Goal: Check status: Check status

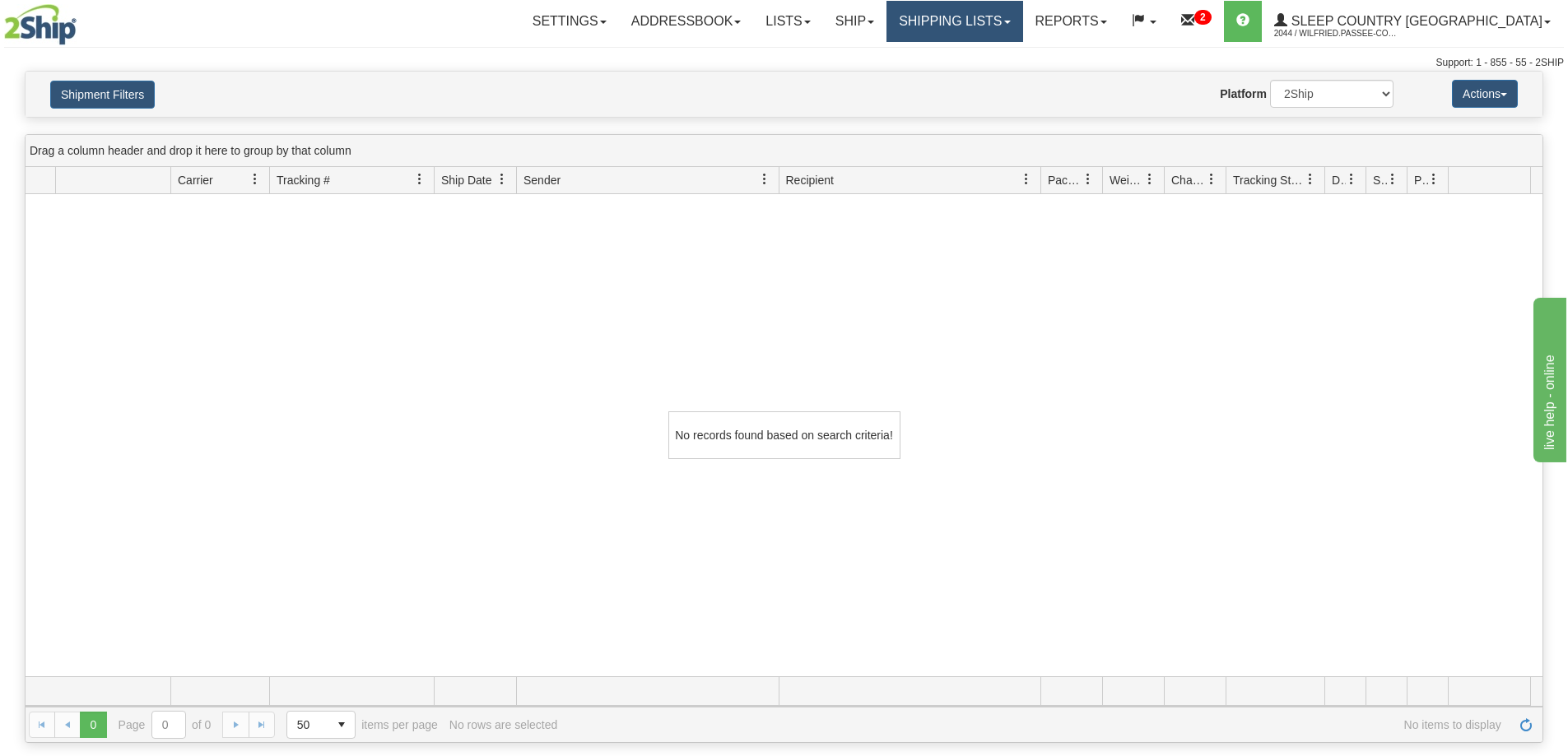
drag, startPoint x: 1019, startPoint y: 30, endPoint x: 1020, endPoint y: 38, distance: 8.1
click at [1019, 29] on link "Shipping lists" at bounding box center [954, 21] width 136 height 41
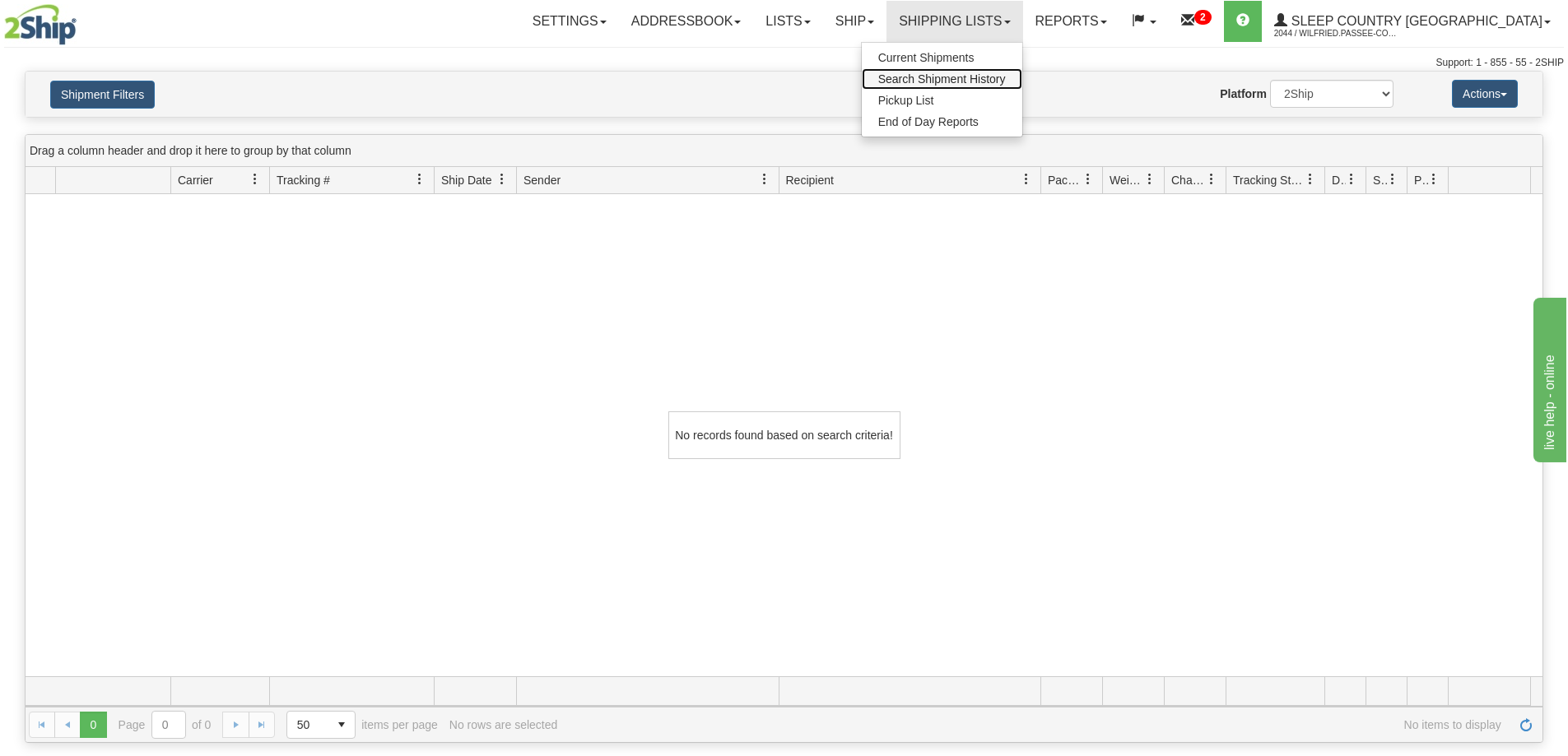
click at [1006, 79] on span "Search Shipment History" at bounding box center [942, 79] width 128 height 13
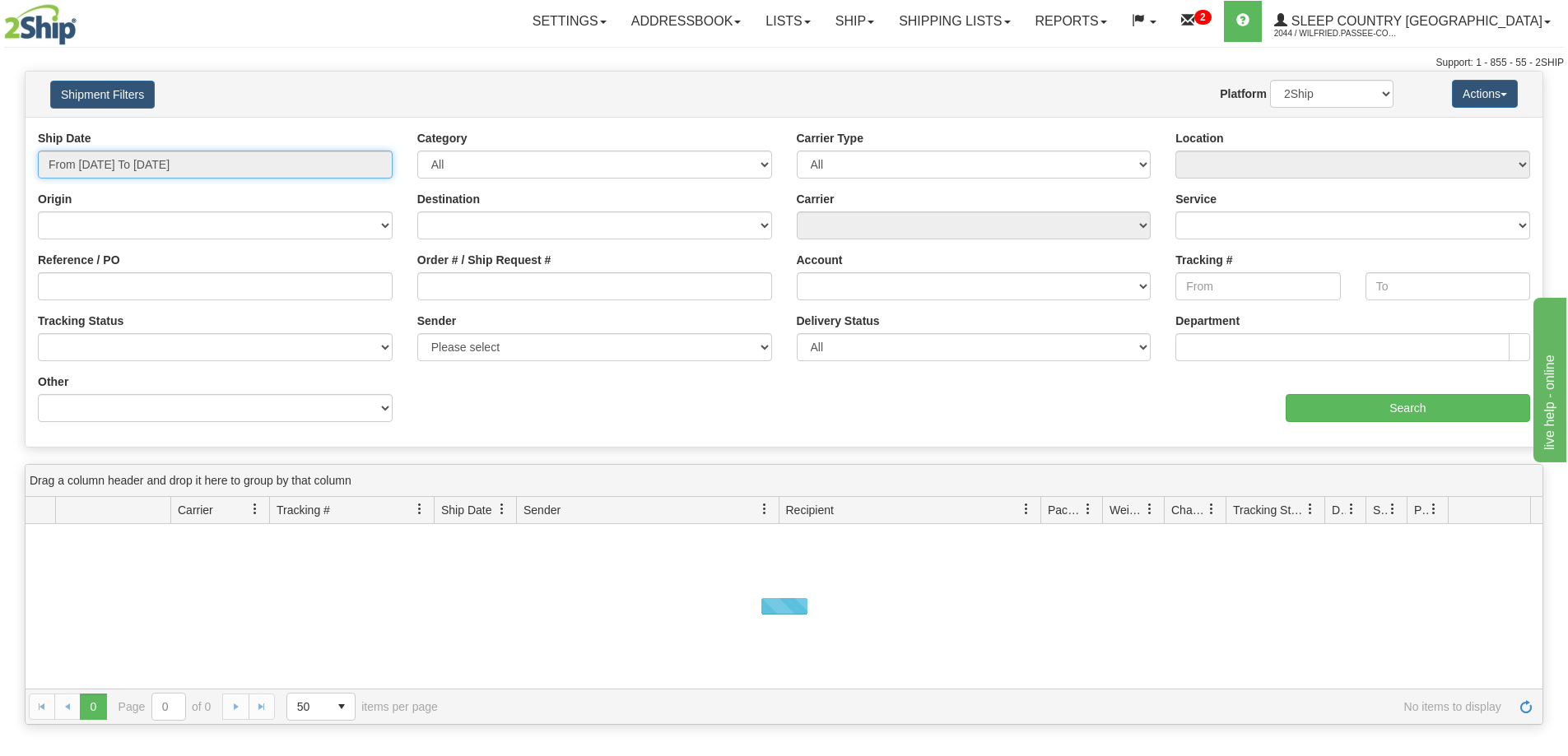
click at [151, 163] on input "From [DATE] To [DATE]" at bounding box center [215, 164] width 354 height 28
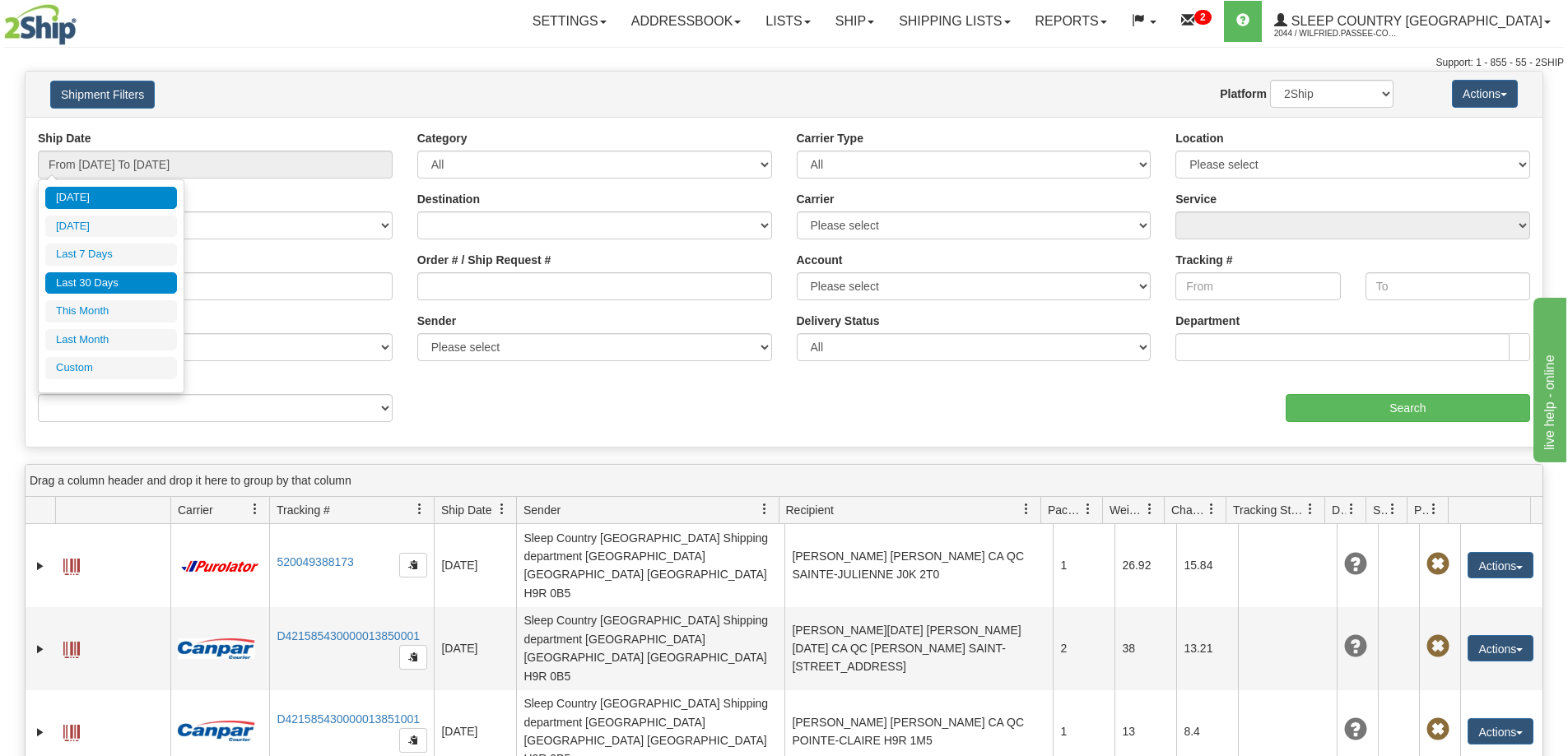
click at [129, 282] on li "Last 30 Days" at bounding box center [111, 283] width 132 height 22
type input "From 08/13/2025 To 09/11/2025"
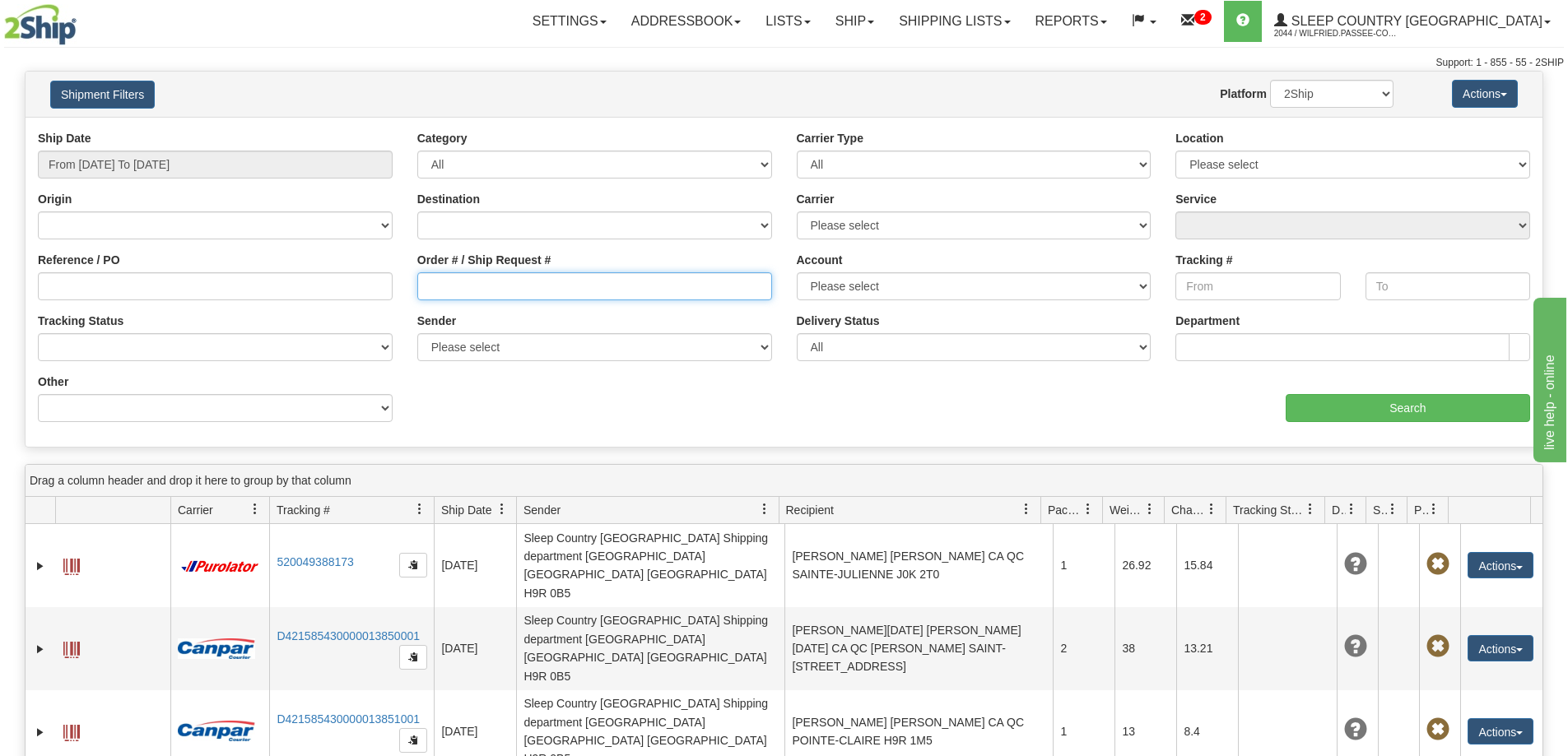
click at [473, 286] on input "Order # / Ship Request #" at bounding box center [594, 286] width 354 height 28
paste input "9000I050046"
type input "9000I050046"
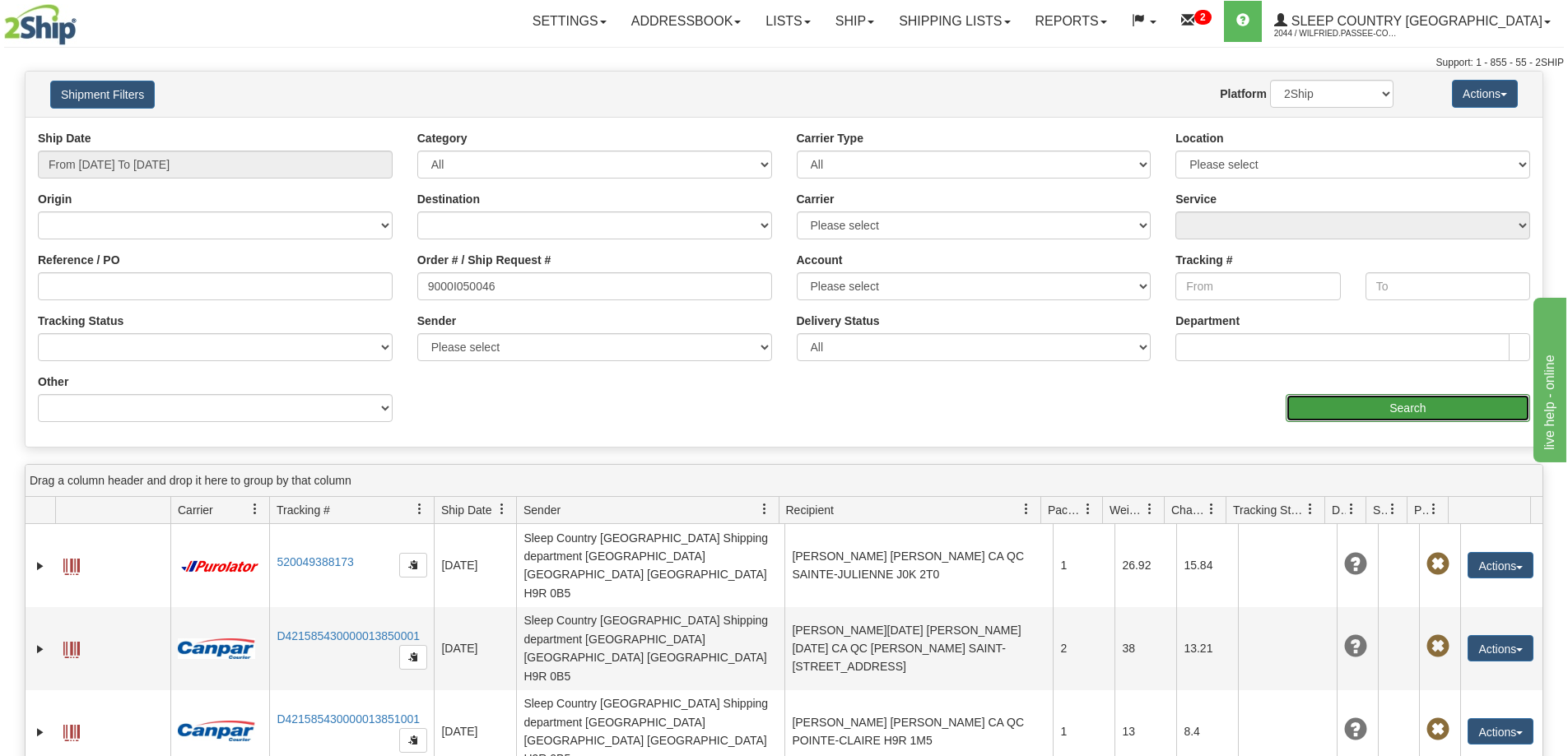
drag, startPoint x: 1306, startPoint y: 407, endPoint x: 1293, endPoint y: 409, distance: 13.2
click at [1293, 409] on input "Search" at bounding box center [1408, 408] width 244 height 28
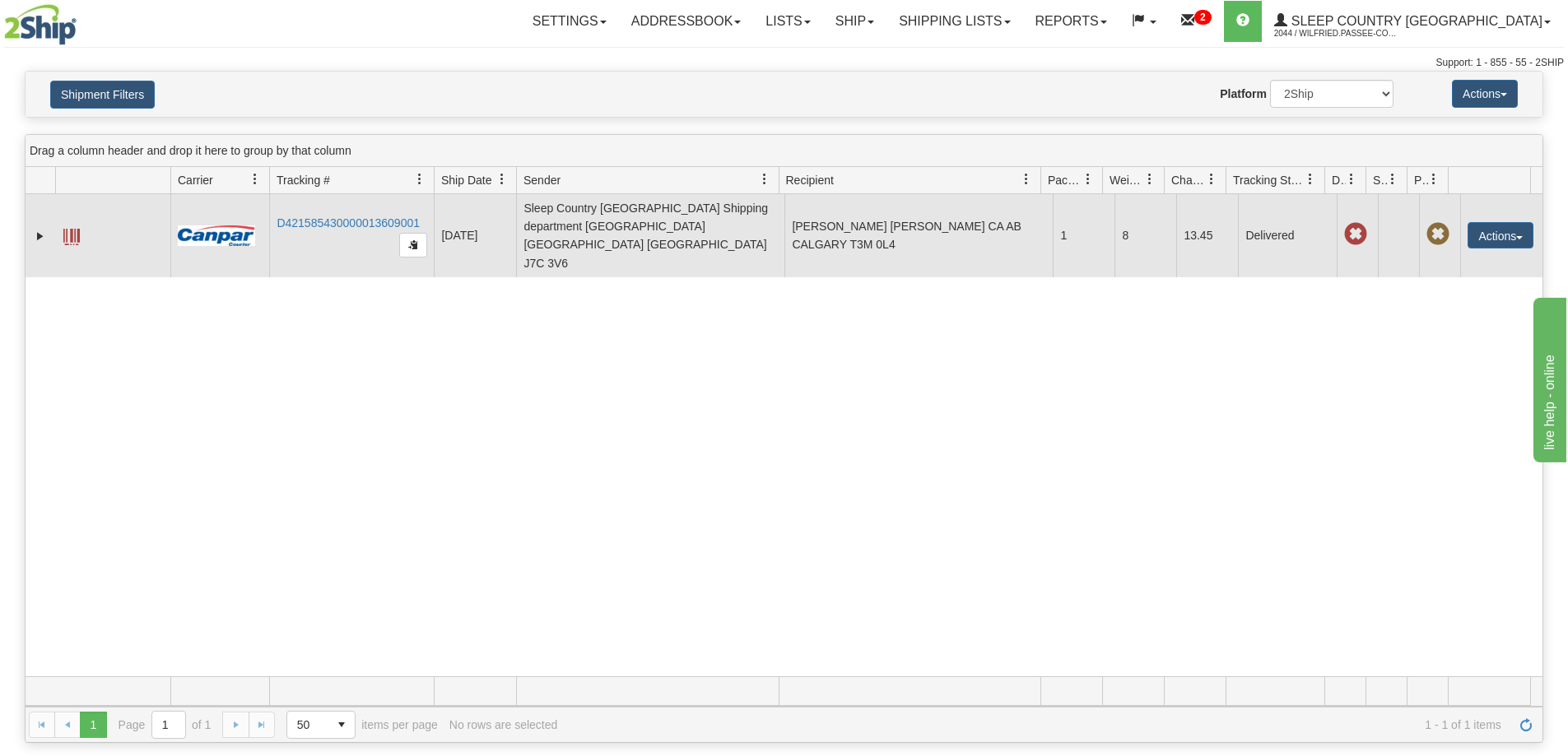
click at [373, 199] on td "D421585430000013609001" at bounding box center [352, 235] width 164 height 83
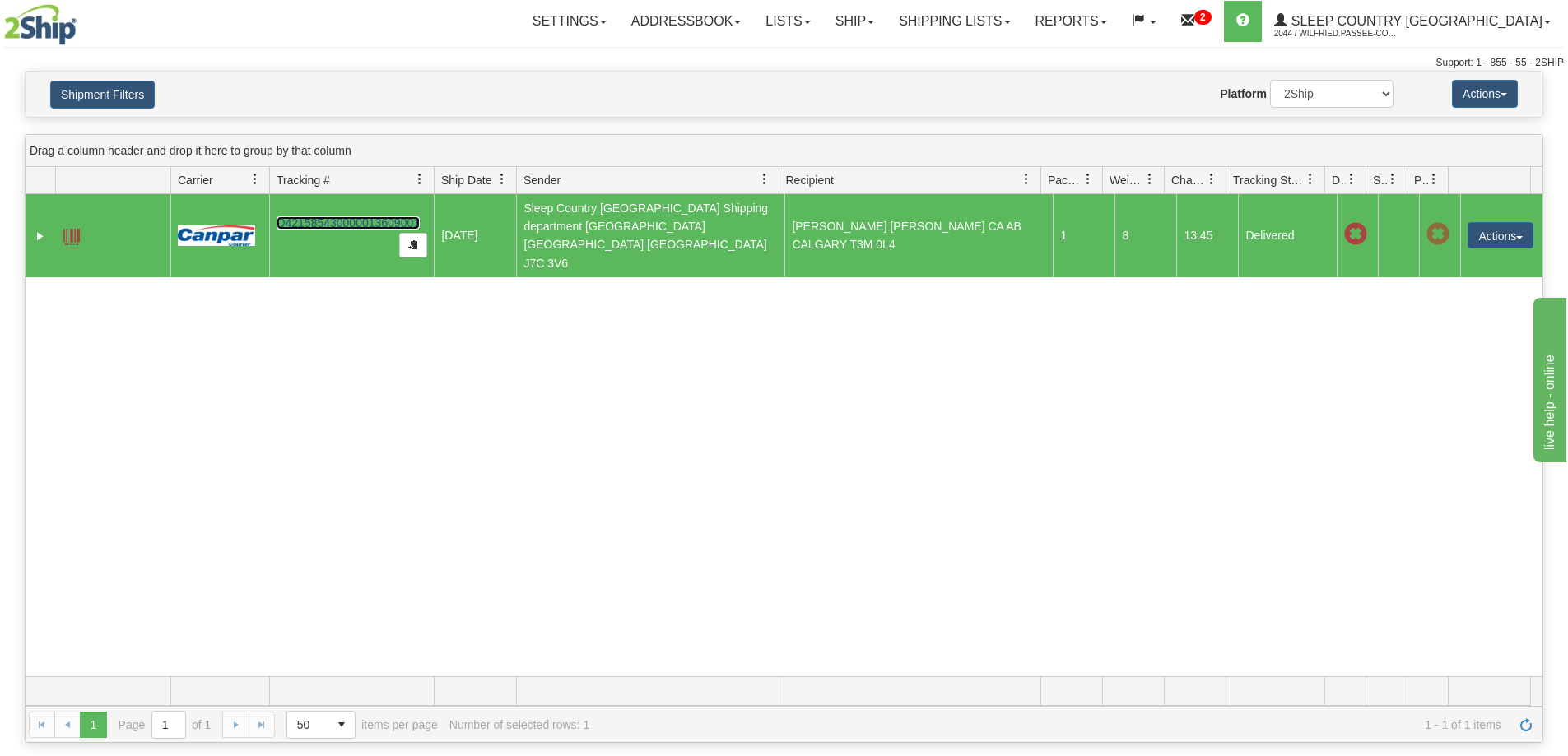
click at [371, 216] on link "D421585430000013609001" at bounding box center [349, 223] width 144 height 13
drag, startPoint x: 1020, startPoint y: 25, endPoint x: 1018, endPoint y: 48, distance: 23.1
click at [1022, 26] on link "Shipping lists" at bounding box center [954, 21] width 136 height 41
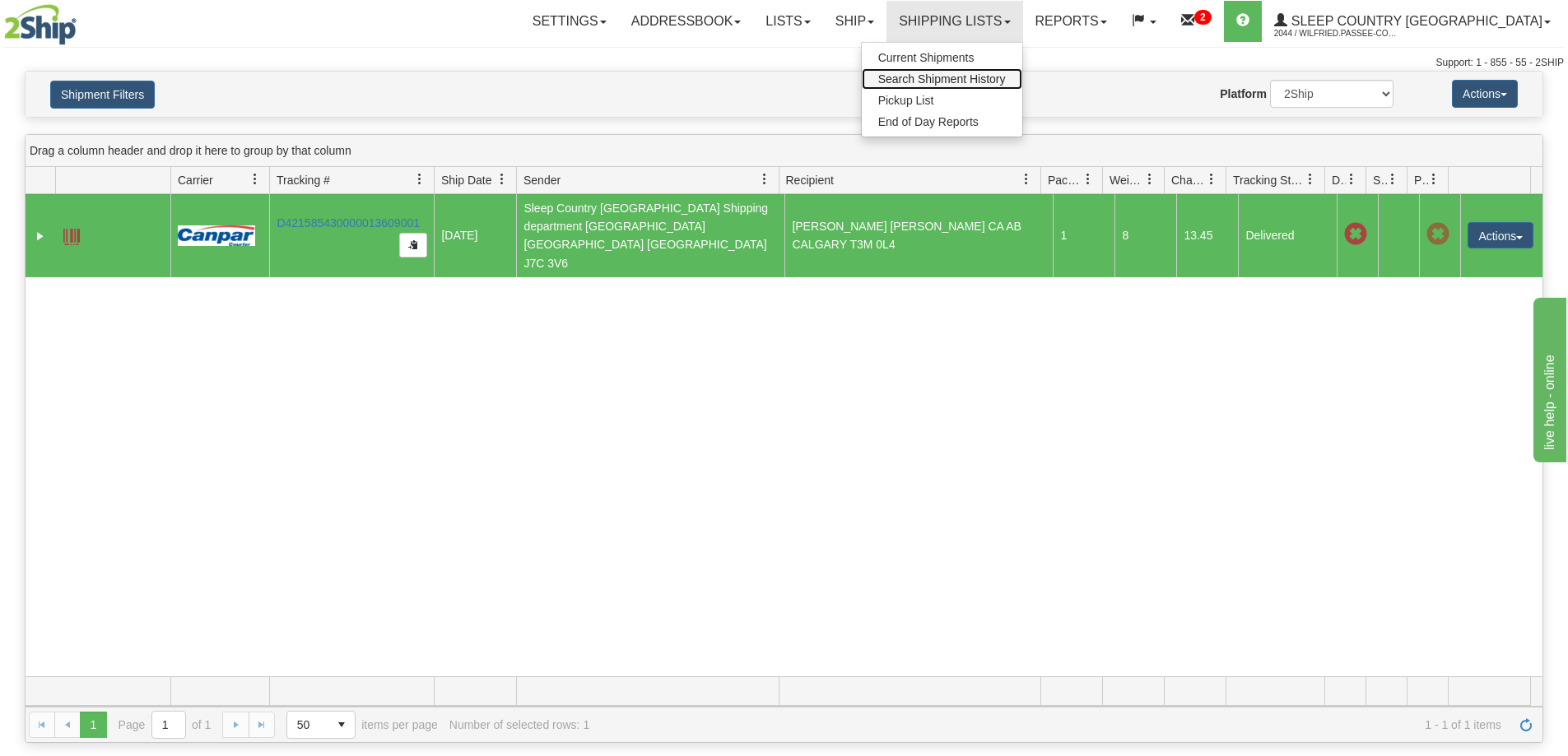
click at [1006, 76] on span "Search Shipment History" at bounding box center [942, 79] width 128 height 13
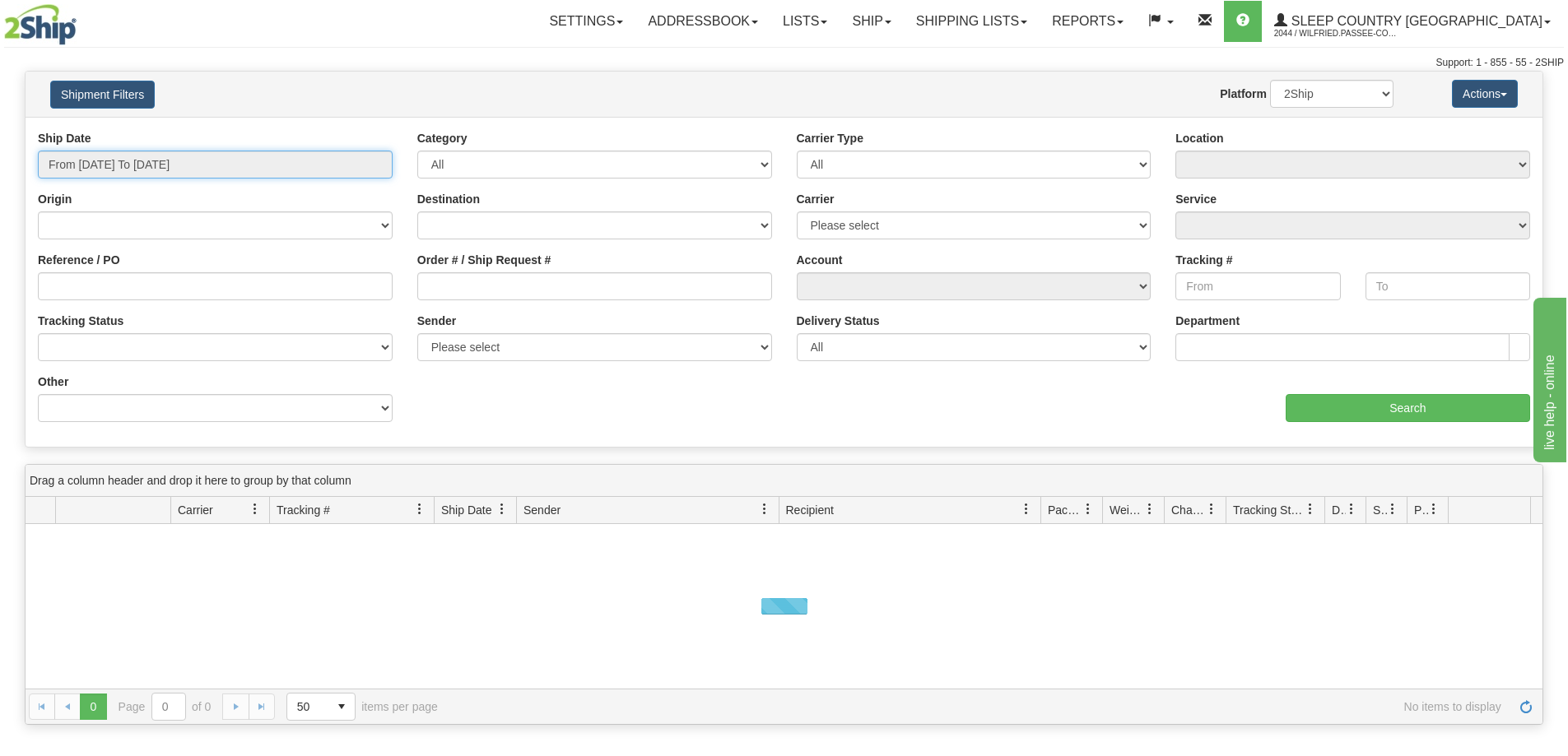
click at [204, 161] on input "From [DATE] To [DATE]" at bounding box center [215, 164] width 354 height 28
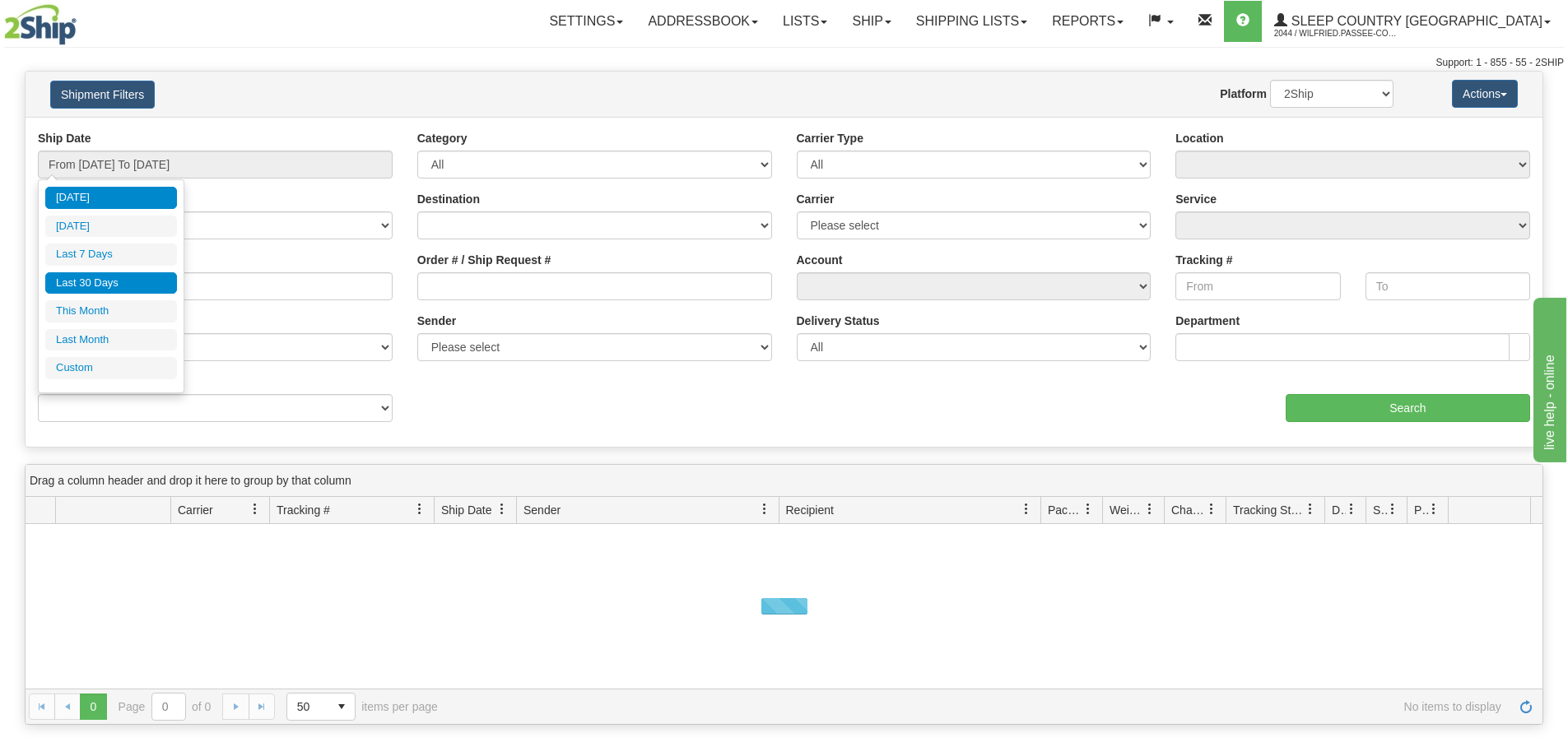
click at [134, 282] on li "Last 30 Days" at bounding box center [111, 283] width 132 height 22
type input "From [DATE] To [DATE]"
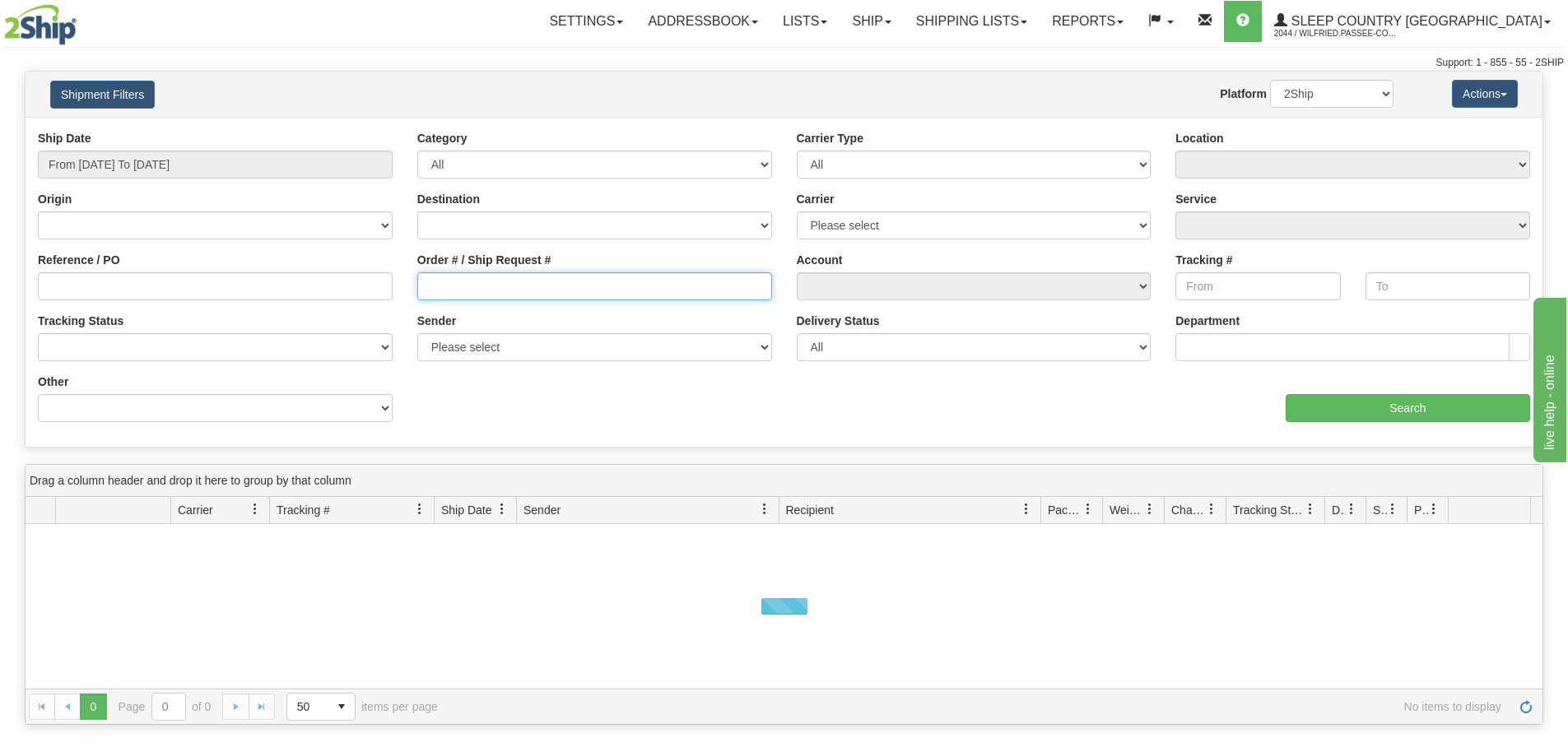
click at [507, 289] on input "Order # / Ship Request #" at bounding box center [594, 286] width 354 height 28
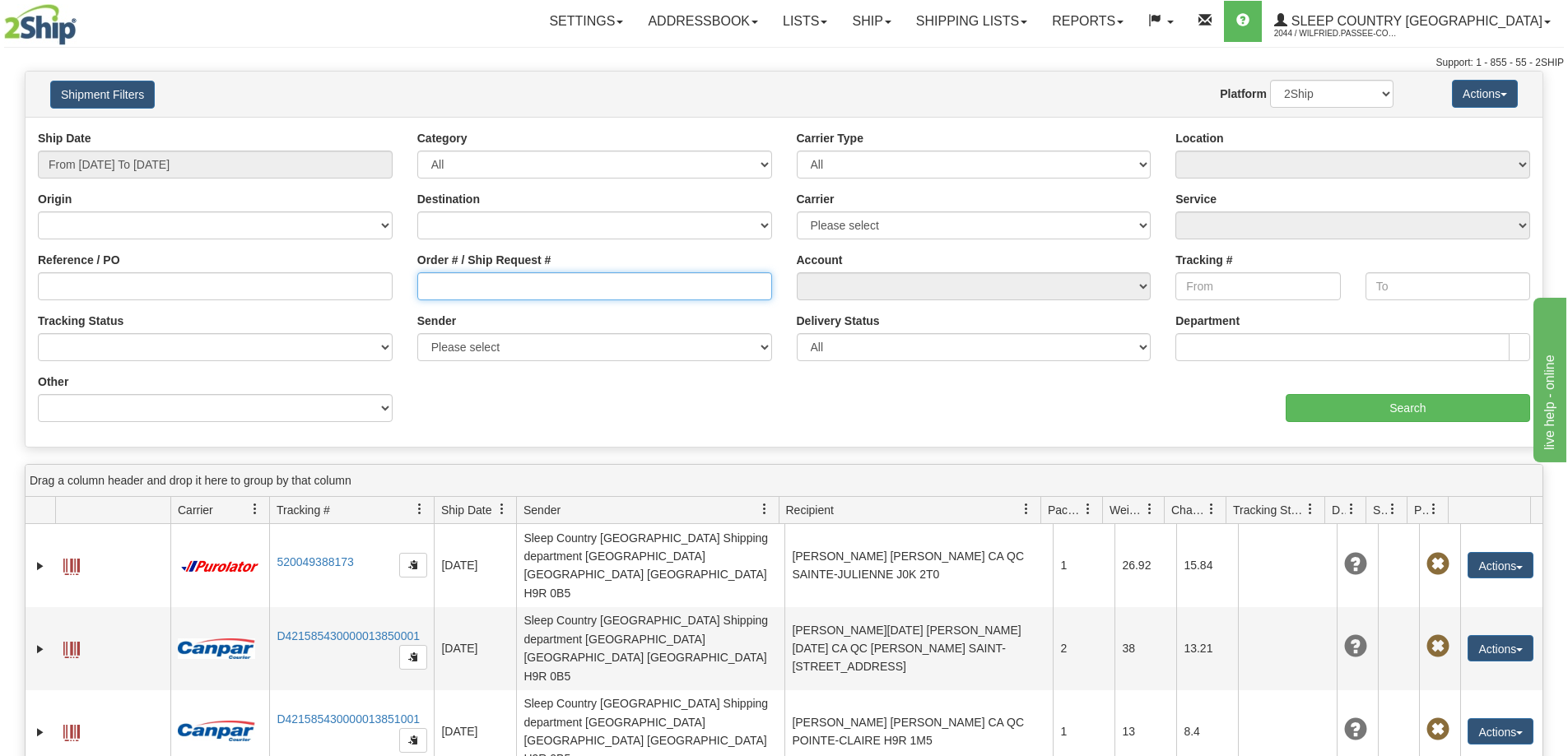
paste input "9000I074456"
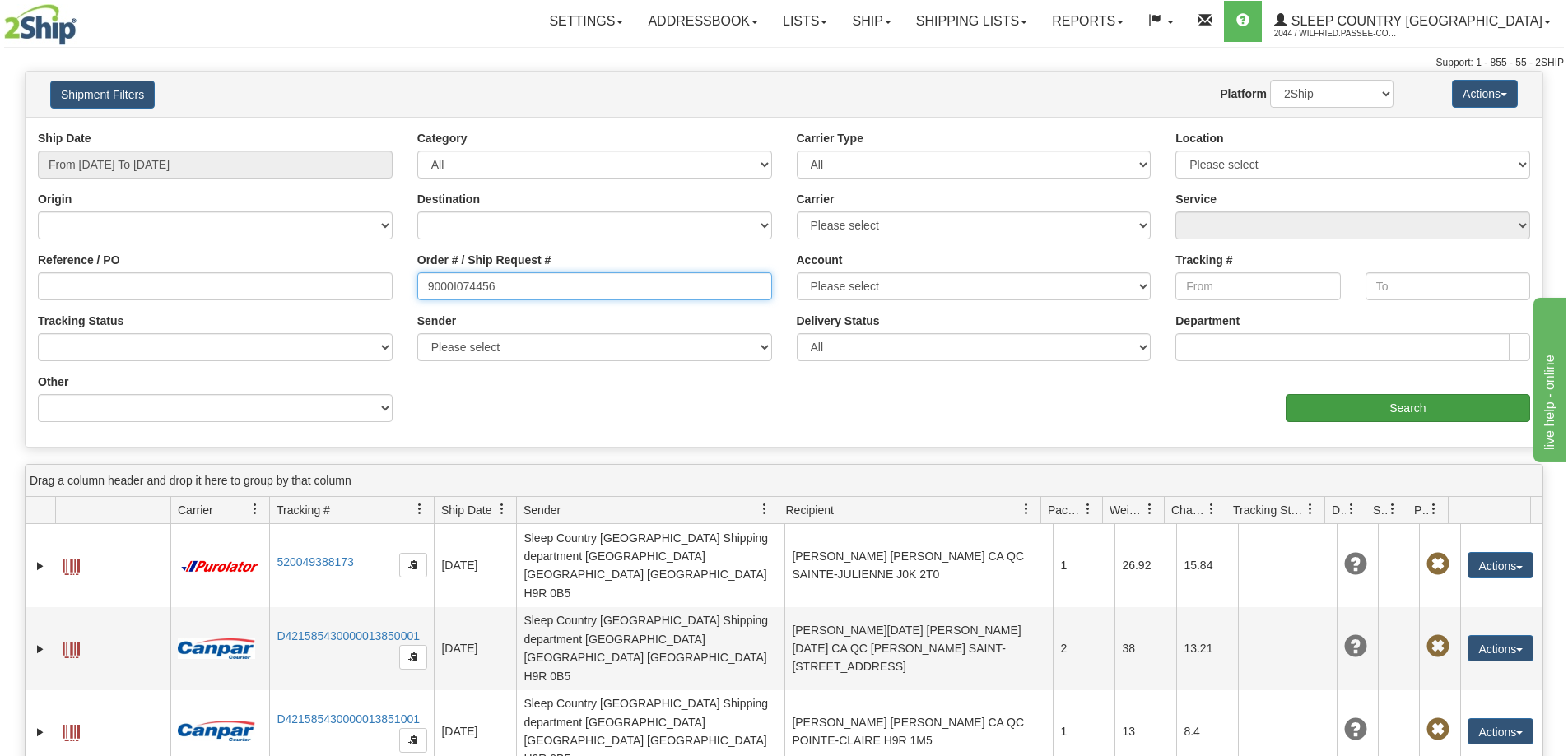
type input "9000I074456"
click at [1326, 403] on input "Search" at bounding box center [1408, 408] width 244 height 28
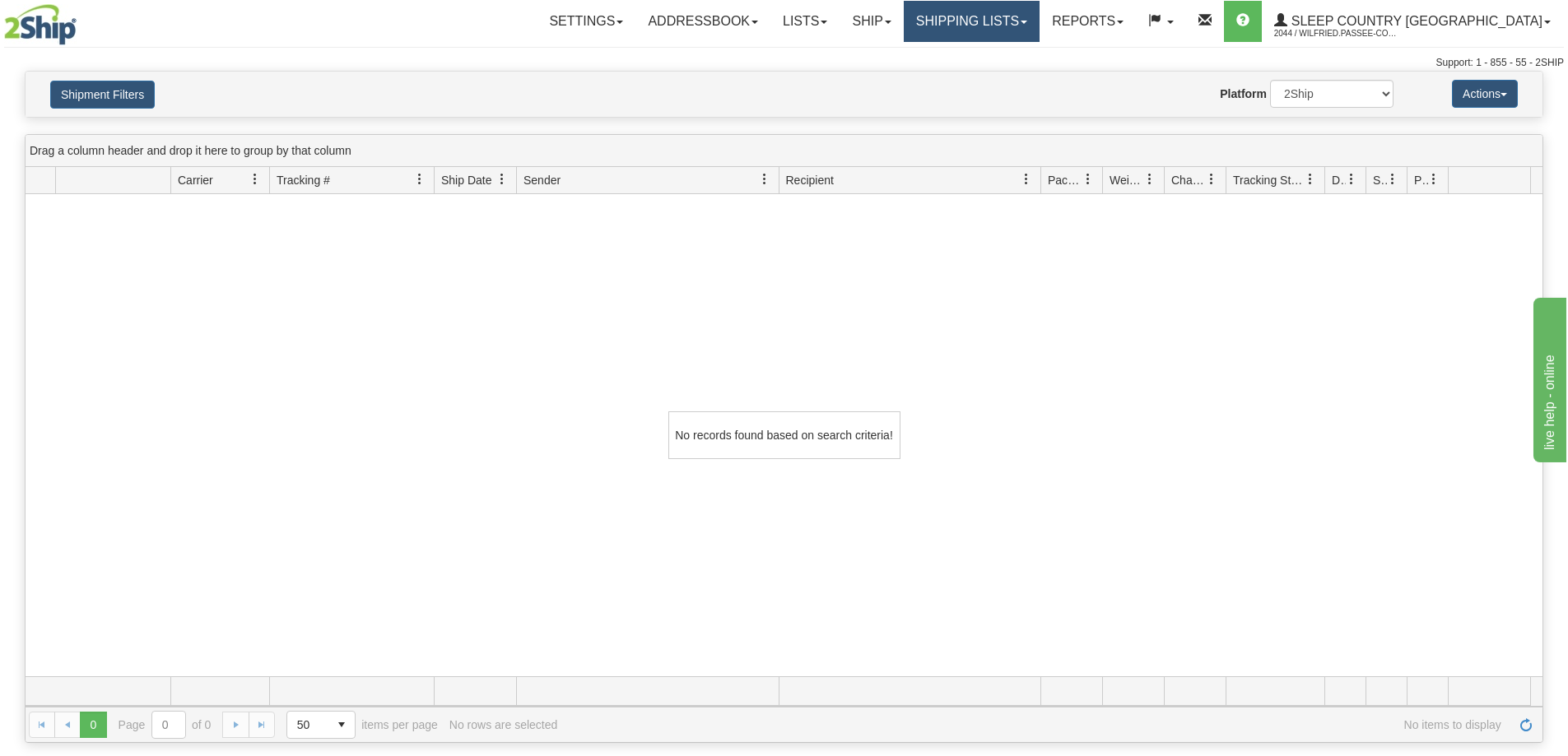
drag, startPoint x: 1021, startPoint y: 28, endPoint x: 1033, endPoint y: 62, distance: 36.1
click at [1023, 28] on link "Shipping lists" at bounding box center [972, 21] width 136 height 41
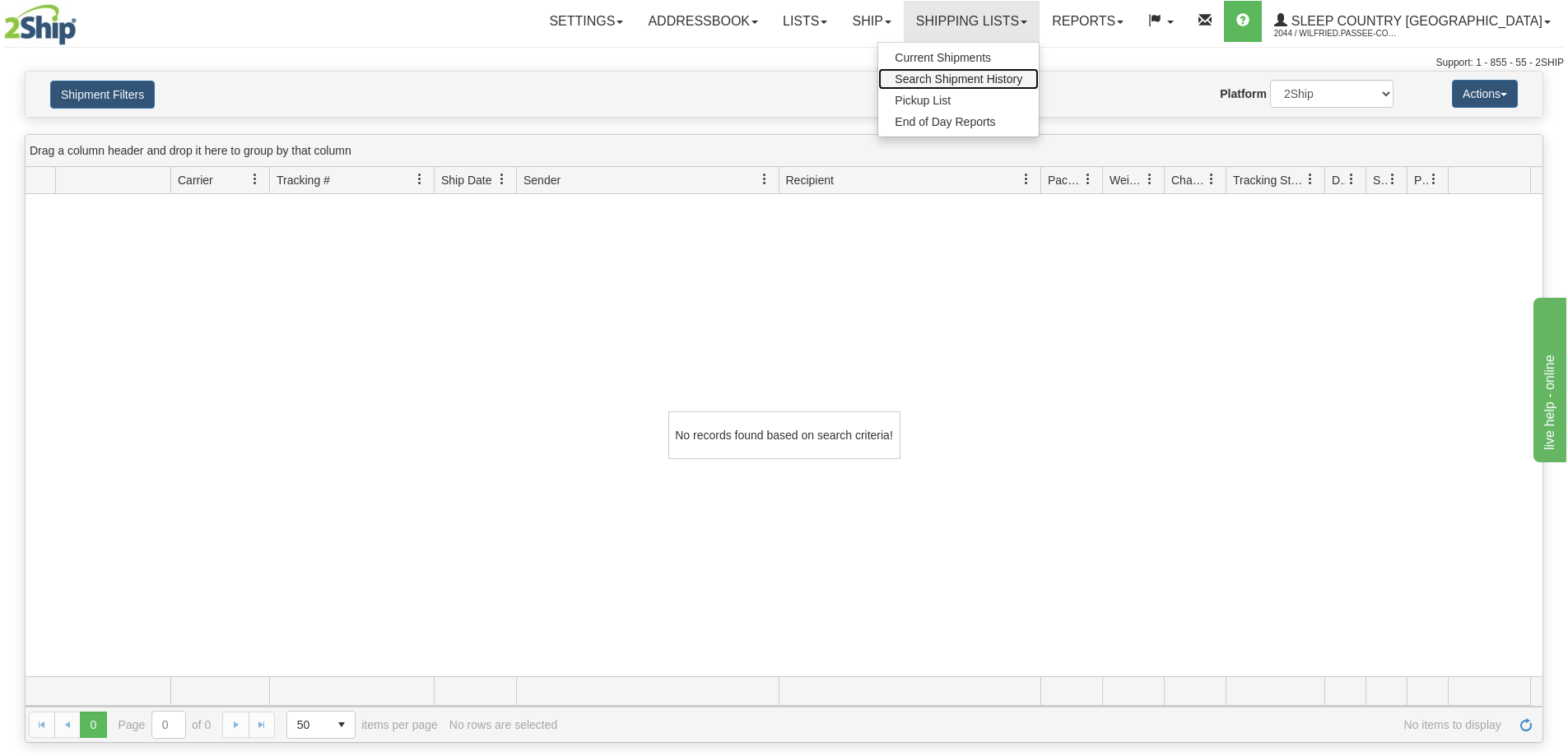
click at [1022, 82] on span "Search Shipment History" at bounding box center [958, 79] width 128 height 13
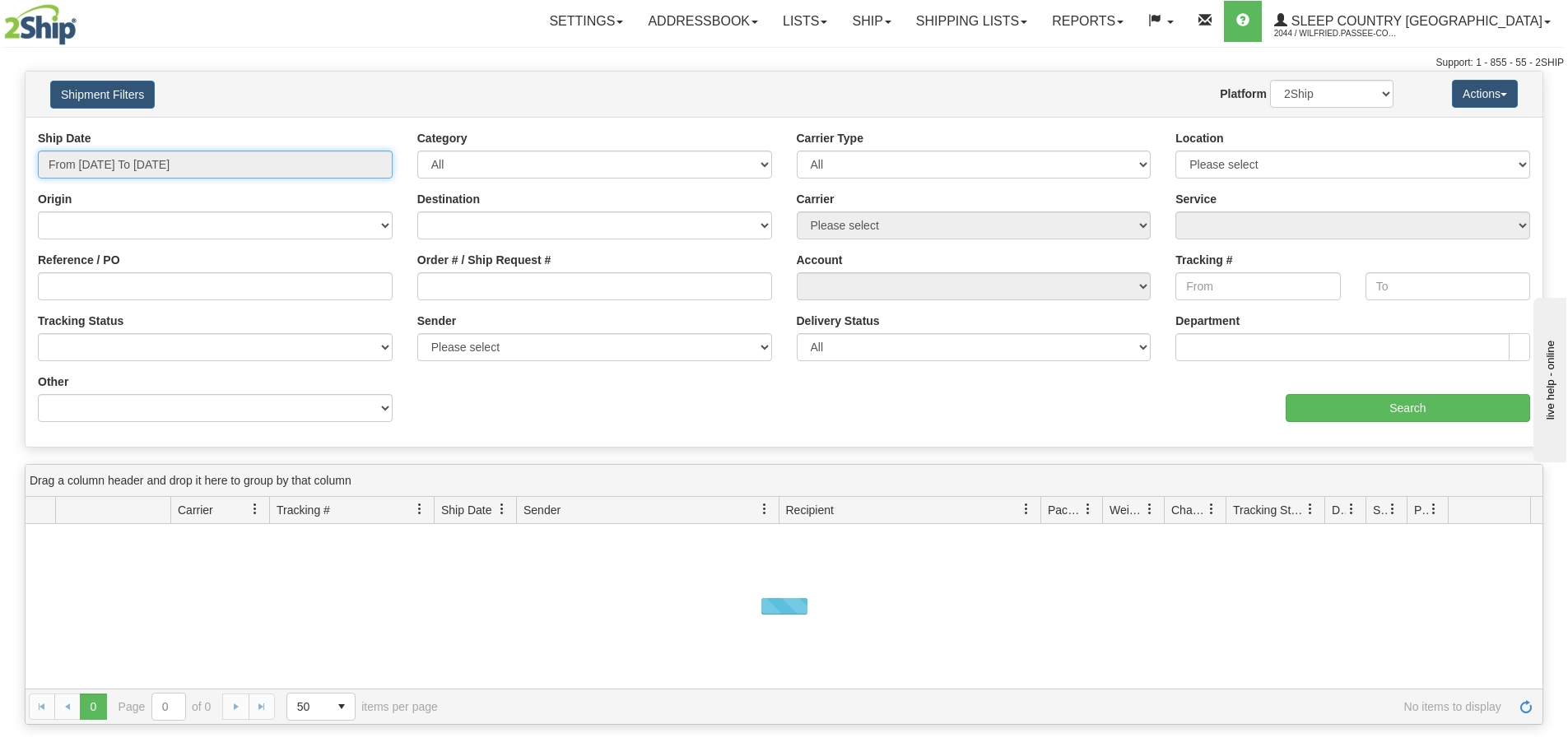
click at [177, 166] on input "From [DATE] To [DATE]" at bounding box center [215, 164] width 354 height 28
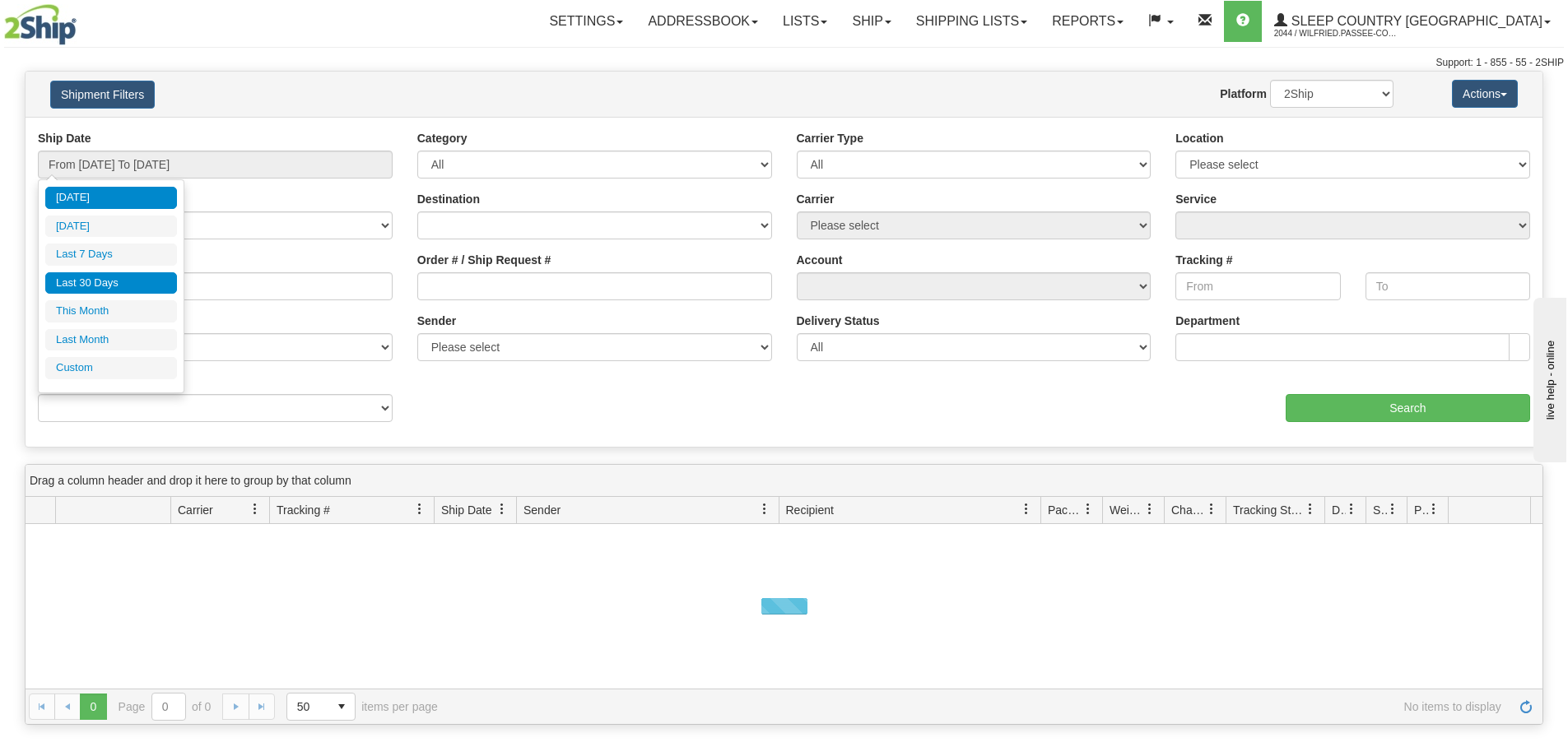
click at [125, 282] on li "Last 30 Days" at bounding box center [111, 283] width 132 height 22
type input "From [DATE] To [DATE]"
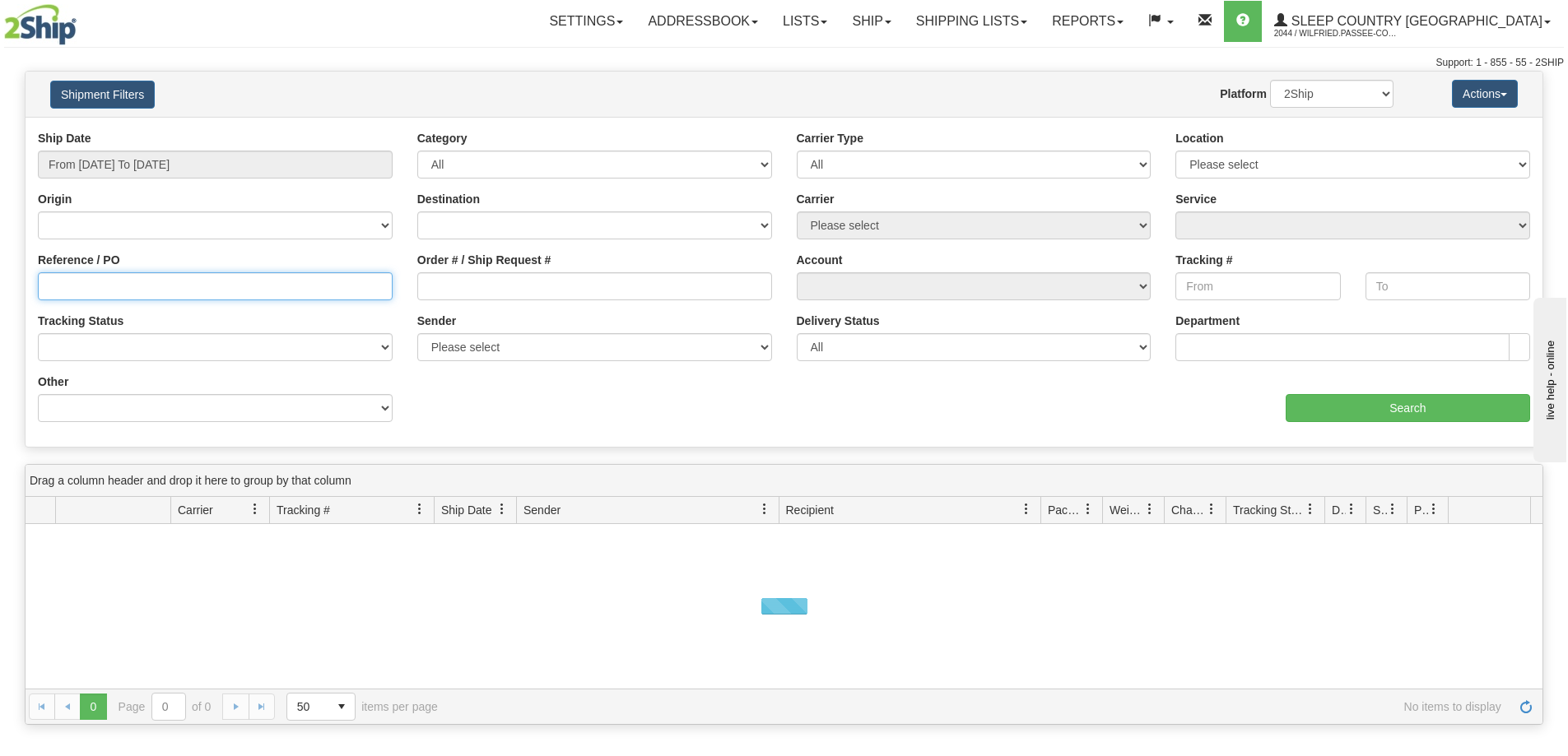
drag, startPoint x: 84, startPoint y: 279, endPoint x: 226, endPoint y: 286, distance: 142.2
click at [83, 278] on input "Reference / PO" at bounding box center [215, 286] width 354 height 28
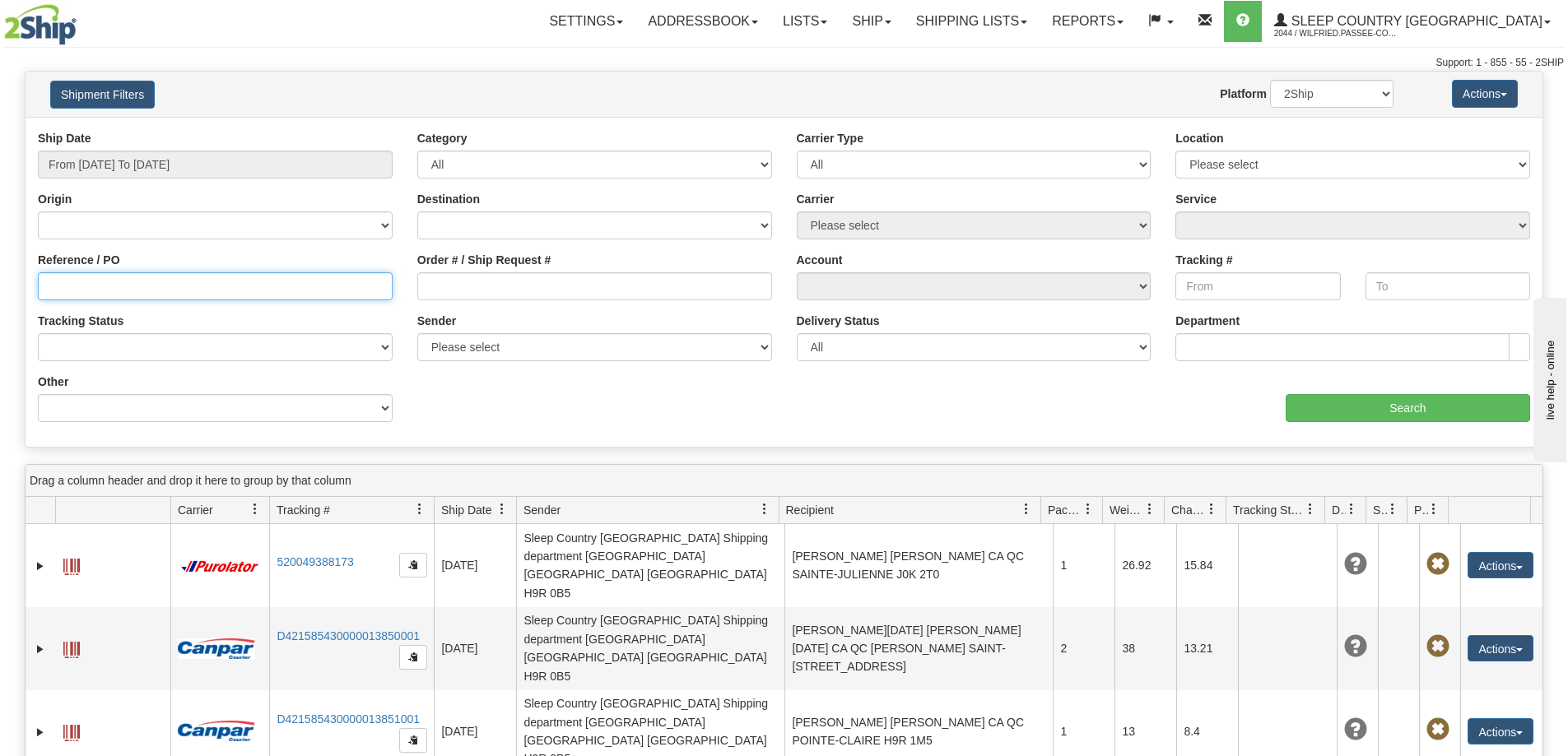
paste input "9000I074456"
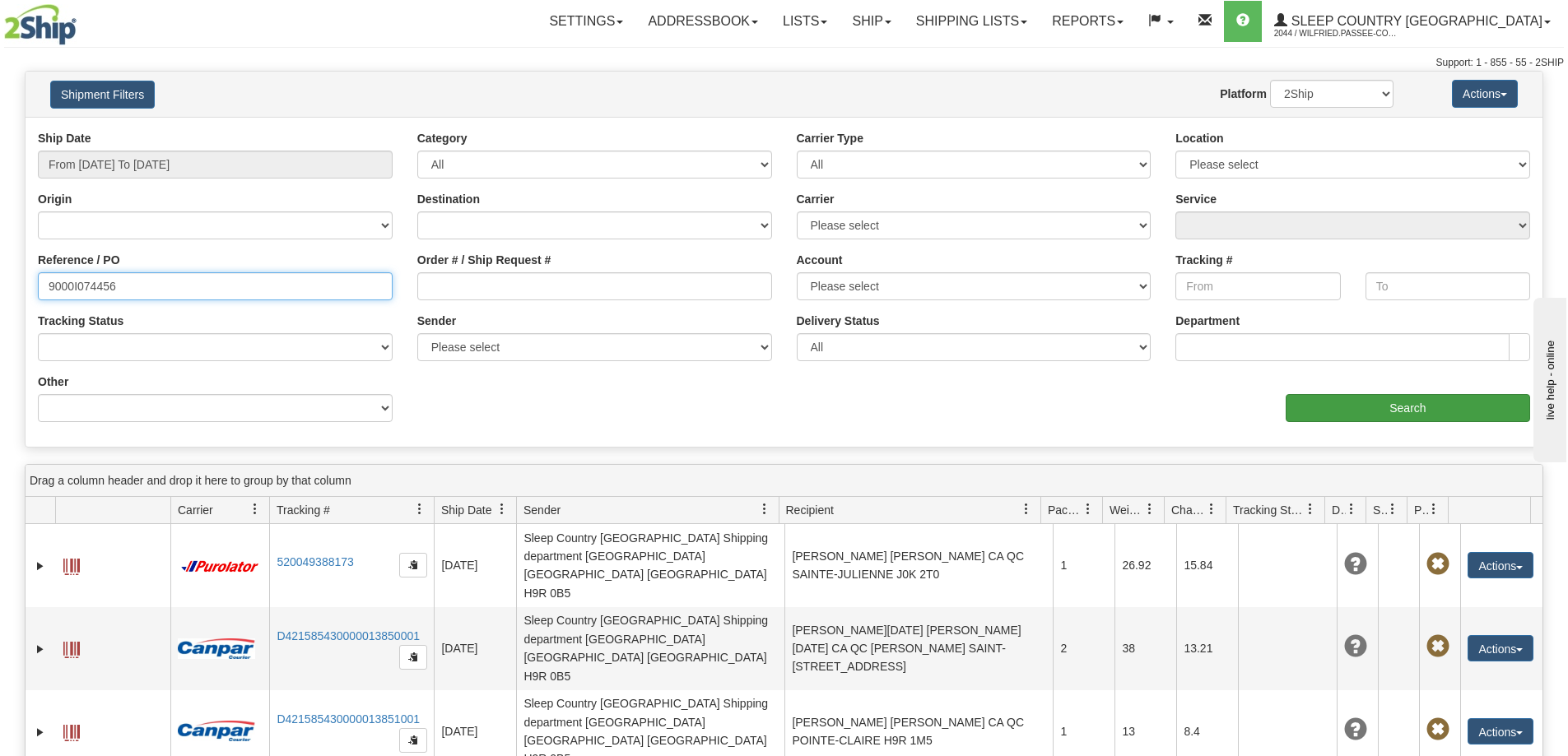
type input "9000I074456"
click at [1432, 416] on input "Search" at bounding box center [1408, 408] width 244 height 28
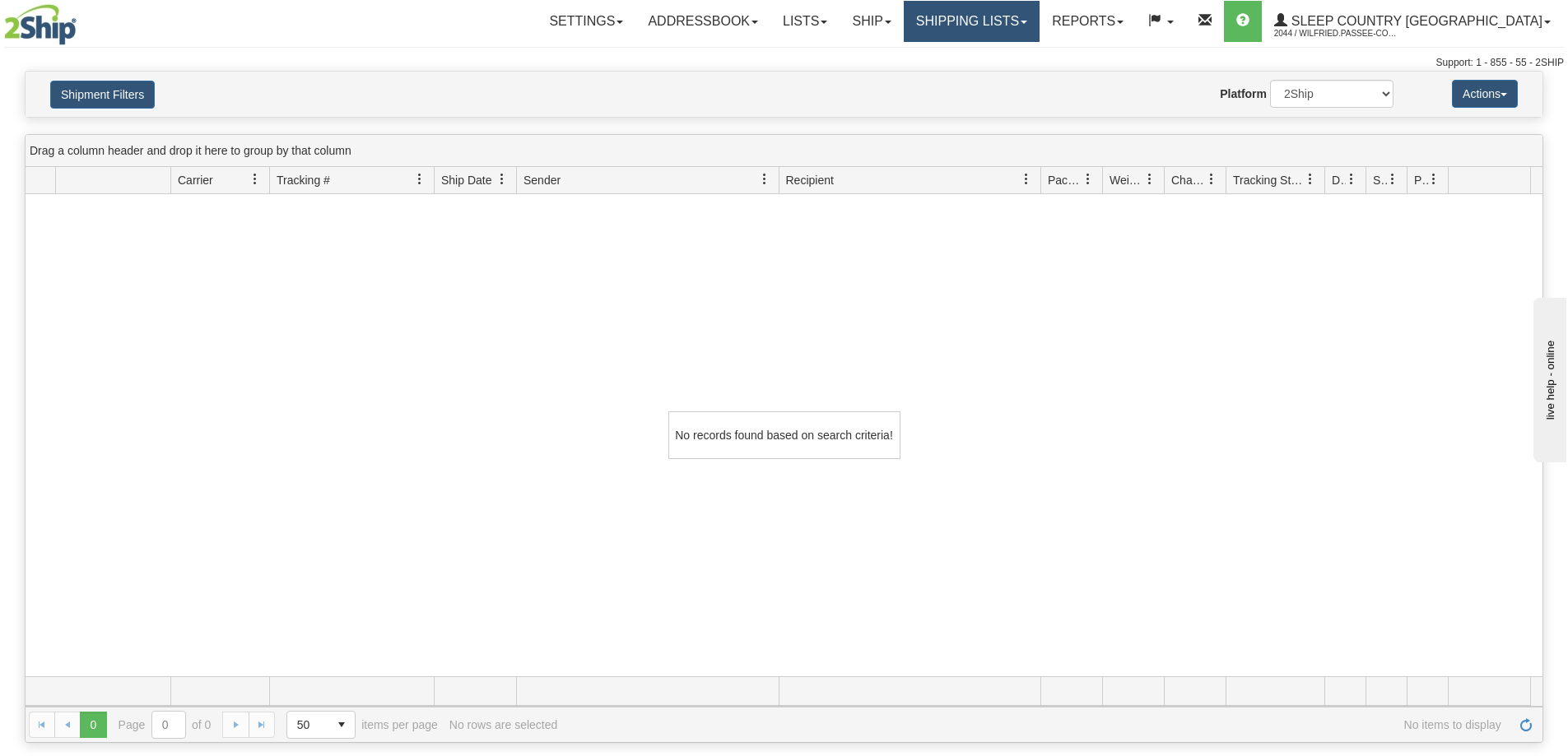
click at [1040, 24] on link "Shipping lists" at bounding box center [972, 21] width 136 height 41
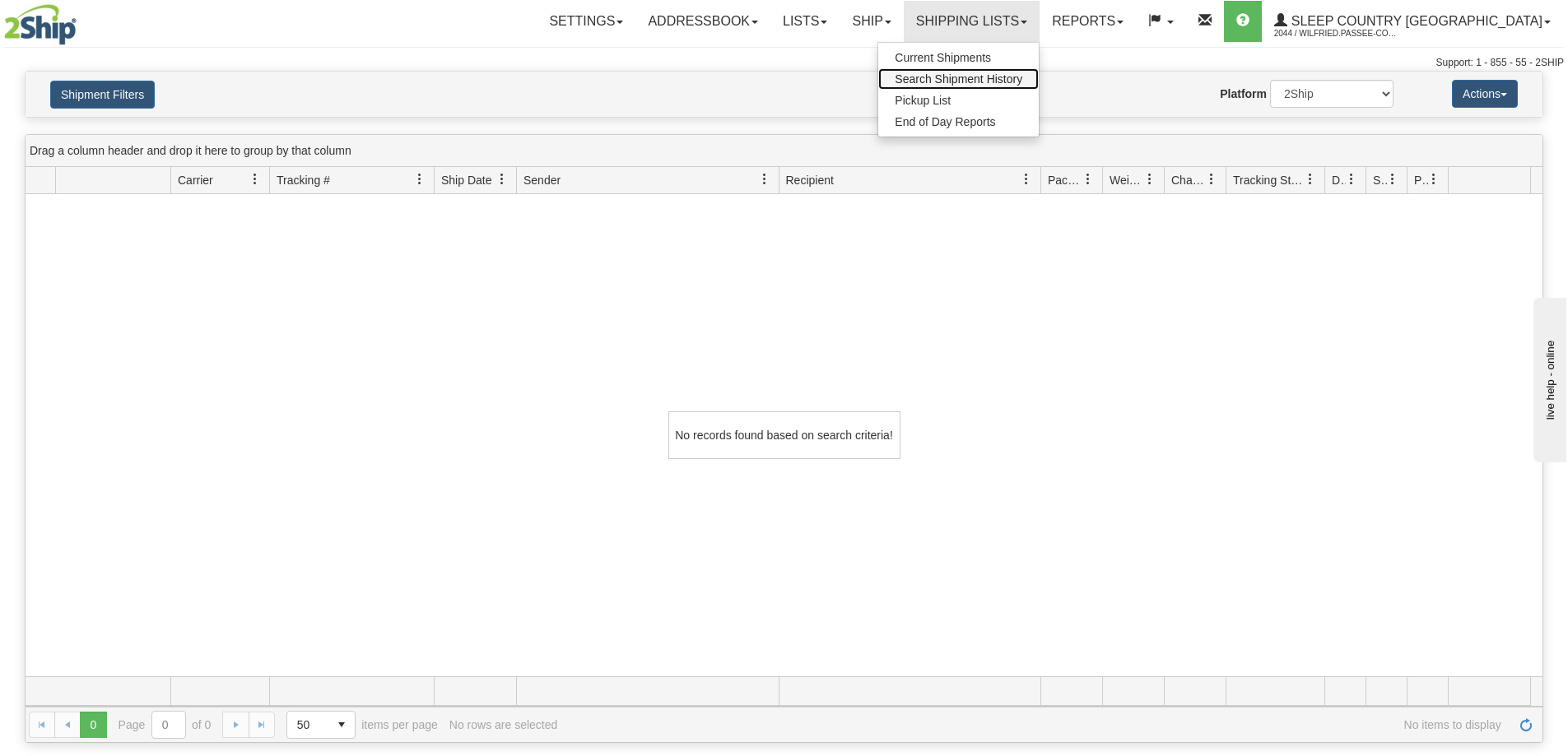
click at [1022, 74] on span "Search Shipment History" at bounding box center [958, 79] width 128 height 13
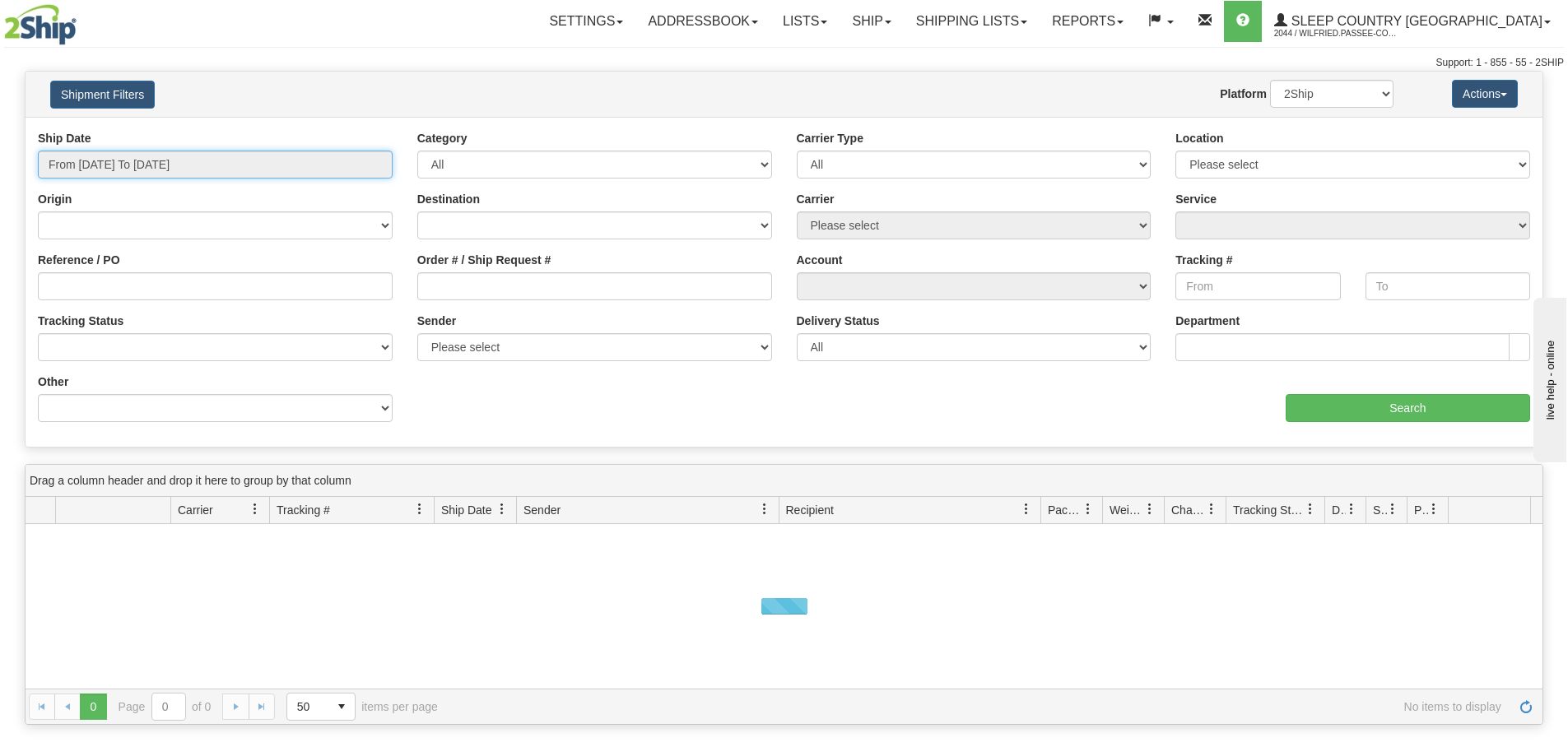
click at [177, 158] on input "From [DATE] To [DATE]" at bounding box center [215, 164] width 354 height 28
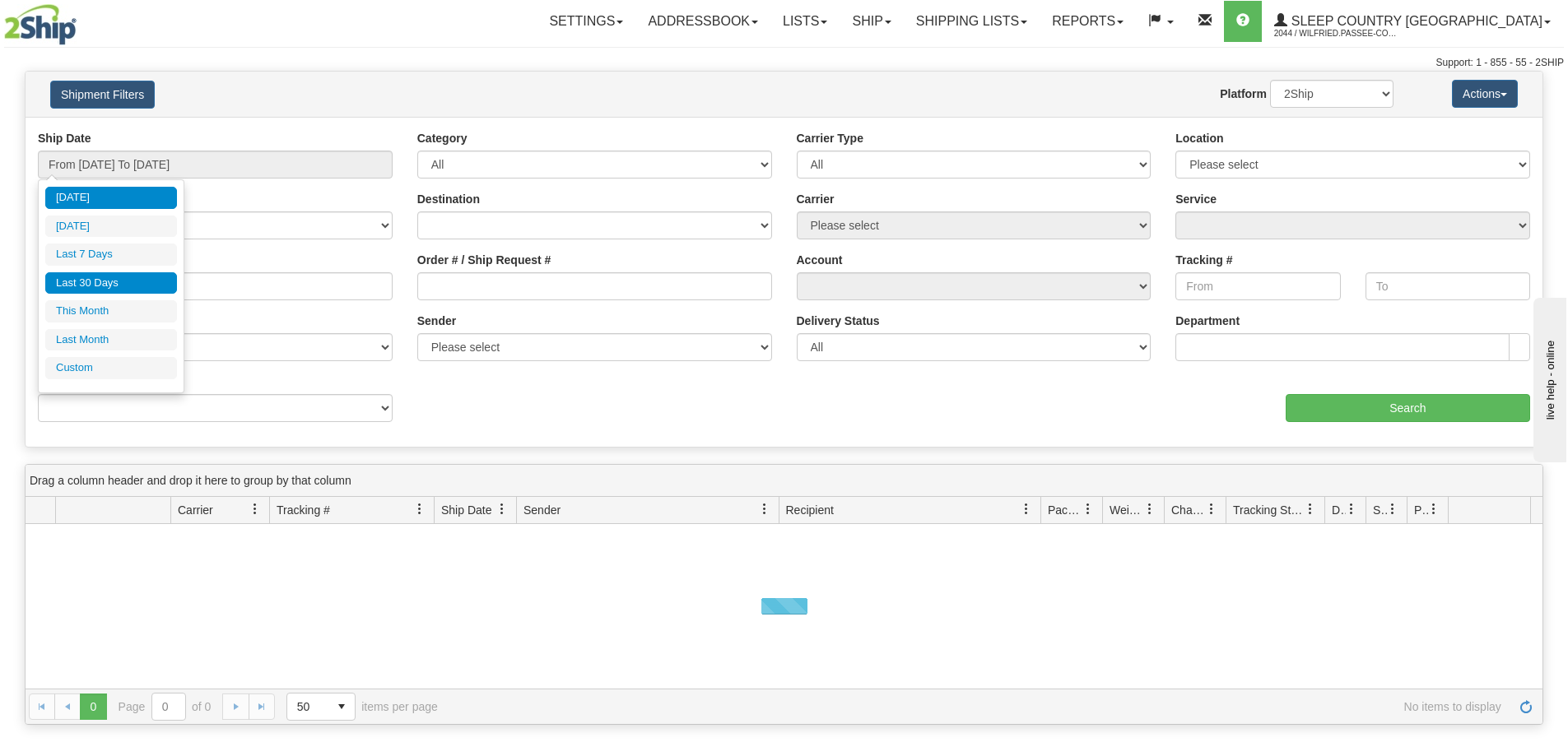
click at [139, 283] on li "Last 30 Days" at bounding box center [111, 283] width 132 height 22
type input "From [DATE] To [DATE]"
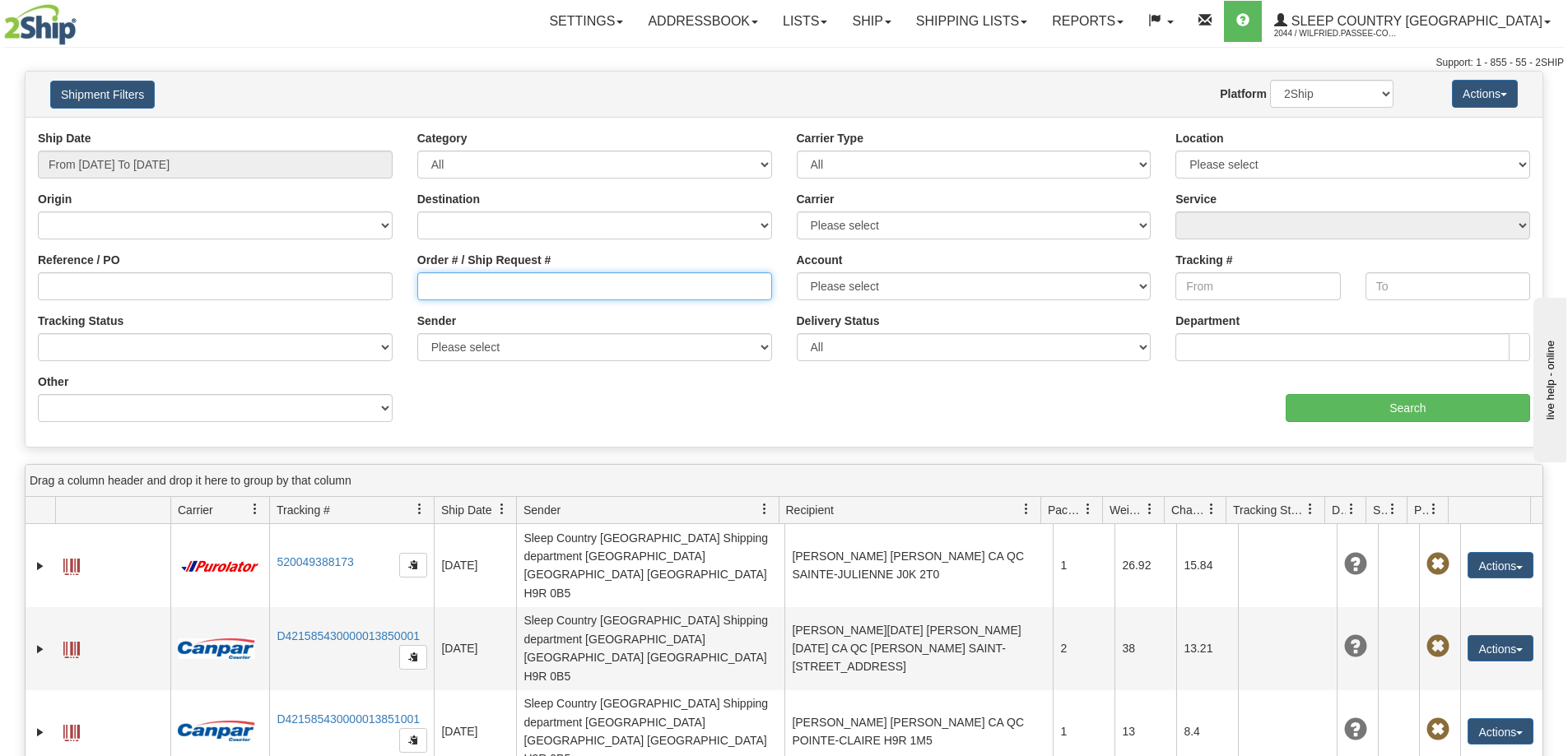
click at [515, 285] on input "Order # / Ship Request #" at bounding box center [594, 286] width 354 height 28
paste input "9000I058436"
type input "9000I058436"
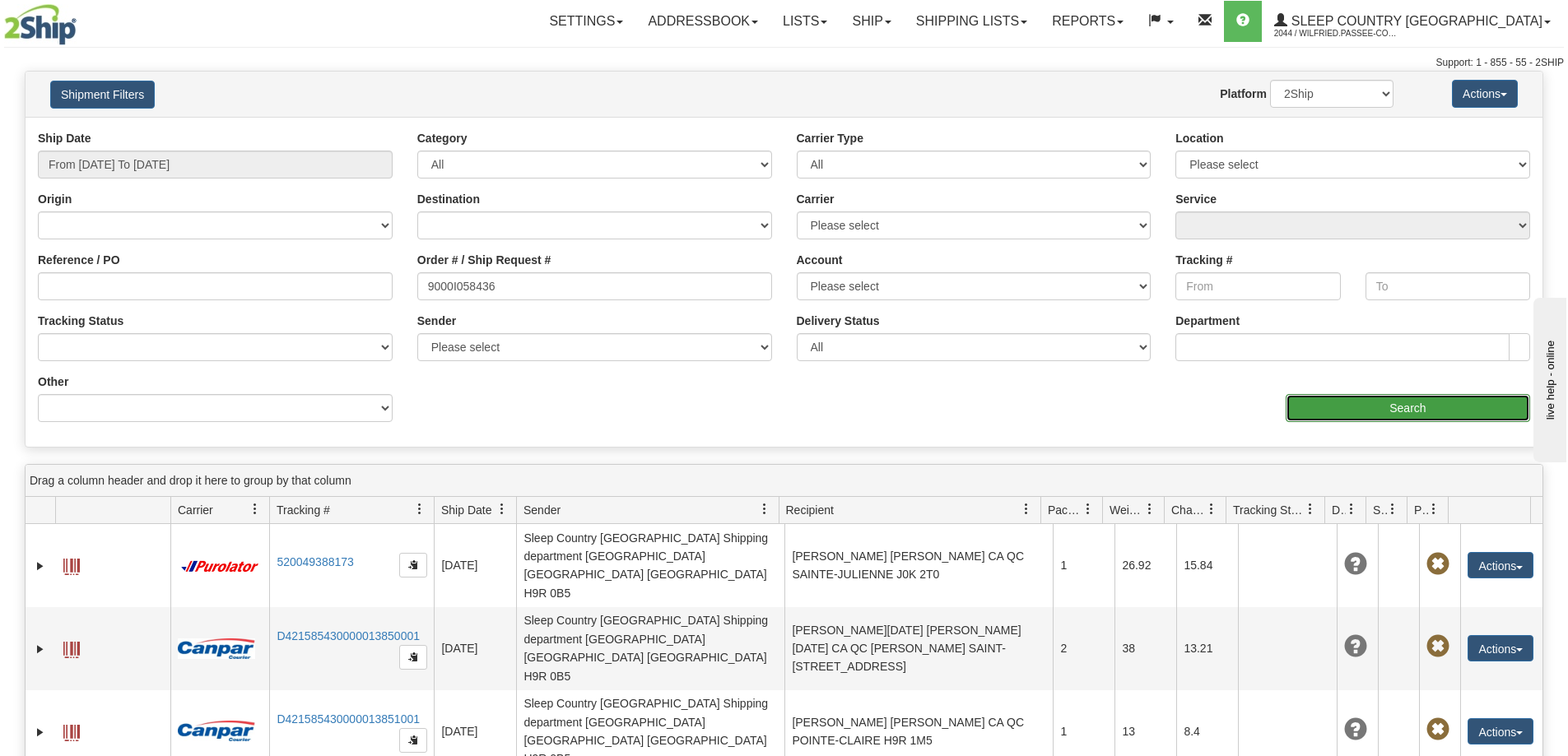
click at [1346, 409] on input "Search" at bounding box center [1408, 408] width 244 height 28
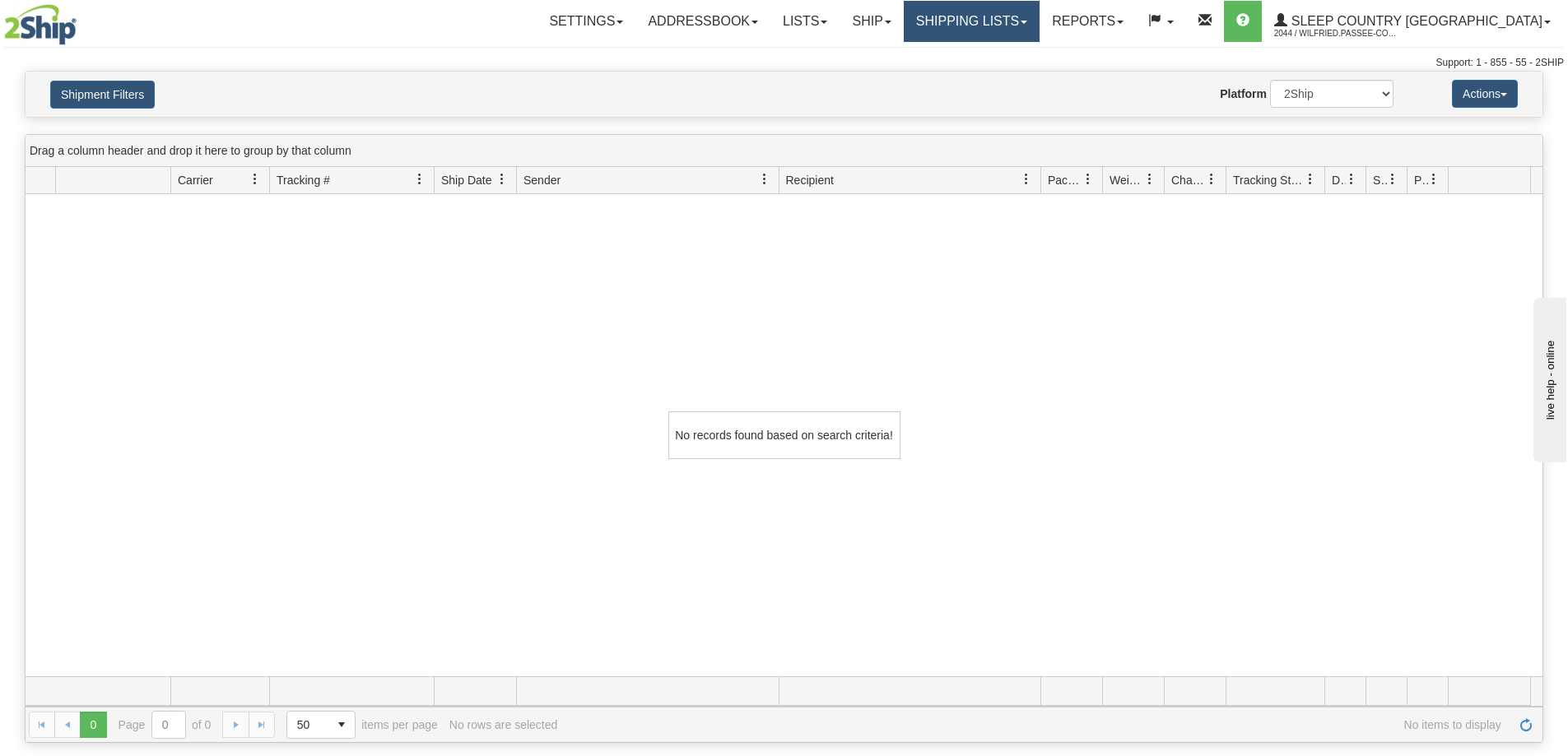
click at [1008, 13] on link "Shipping lists" at bounding box center [972, 21] width 136 height 41
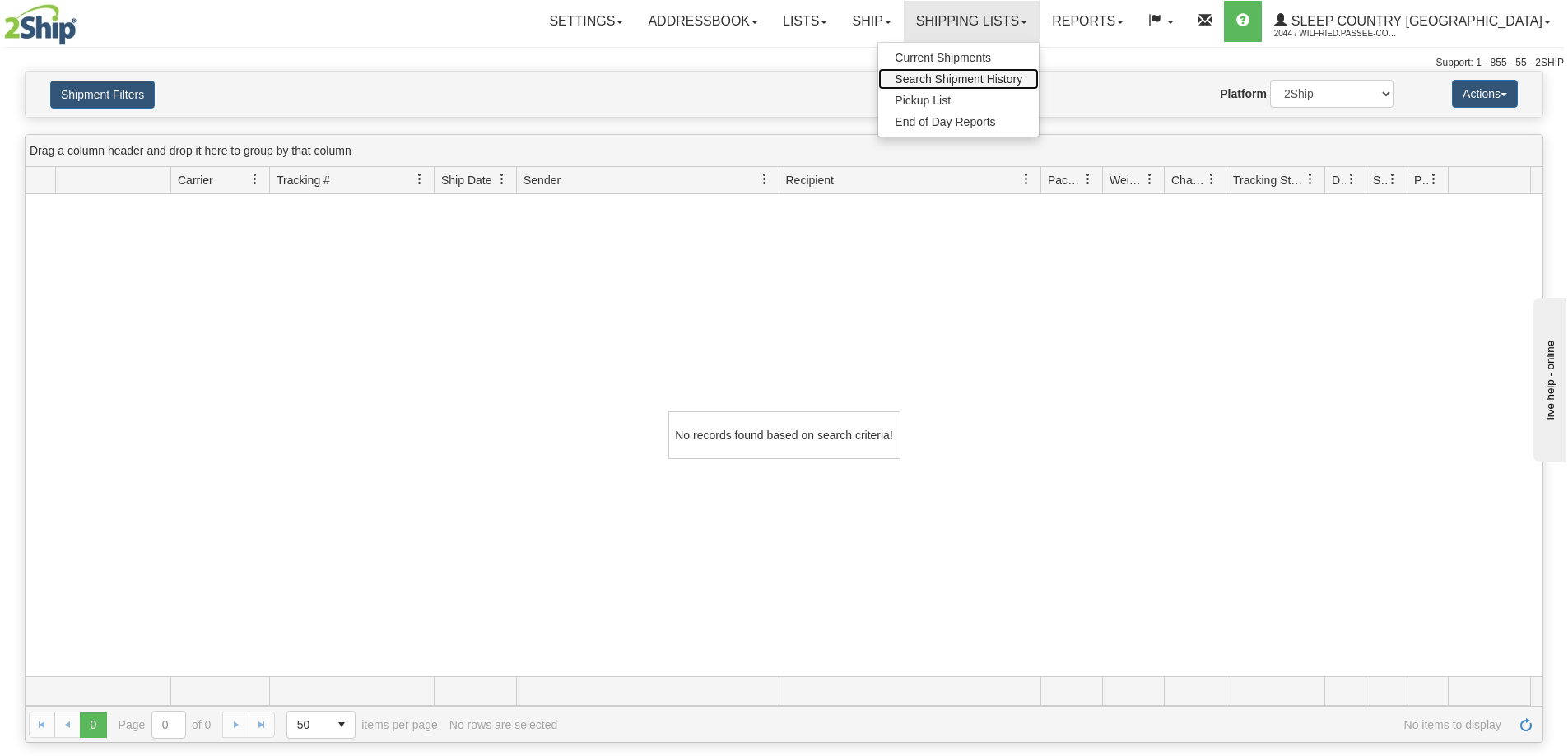
drag, startPoint x: 1028, startPoint y: 76, endPoint x: 983, endPoint y: 89, distance: 46.8
click at [1022, 76] on span "Search Shipment History" at bounding box center [958, 79] width 128 height 13
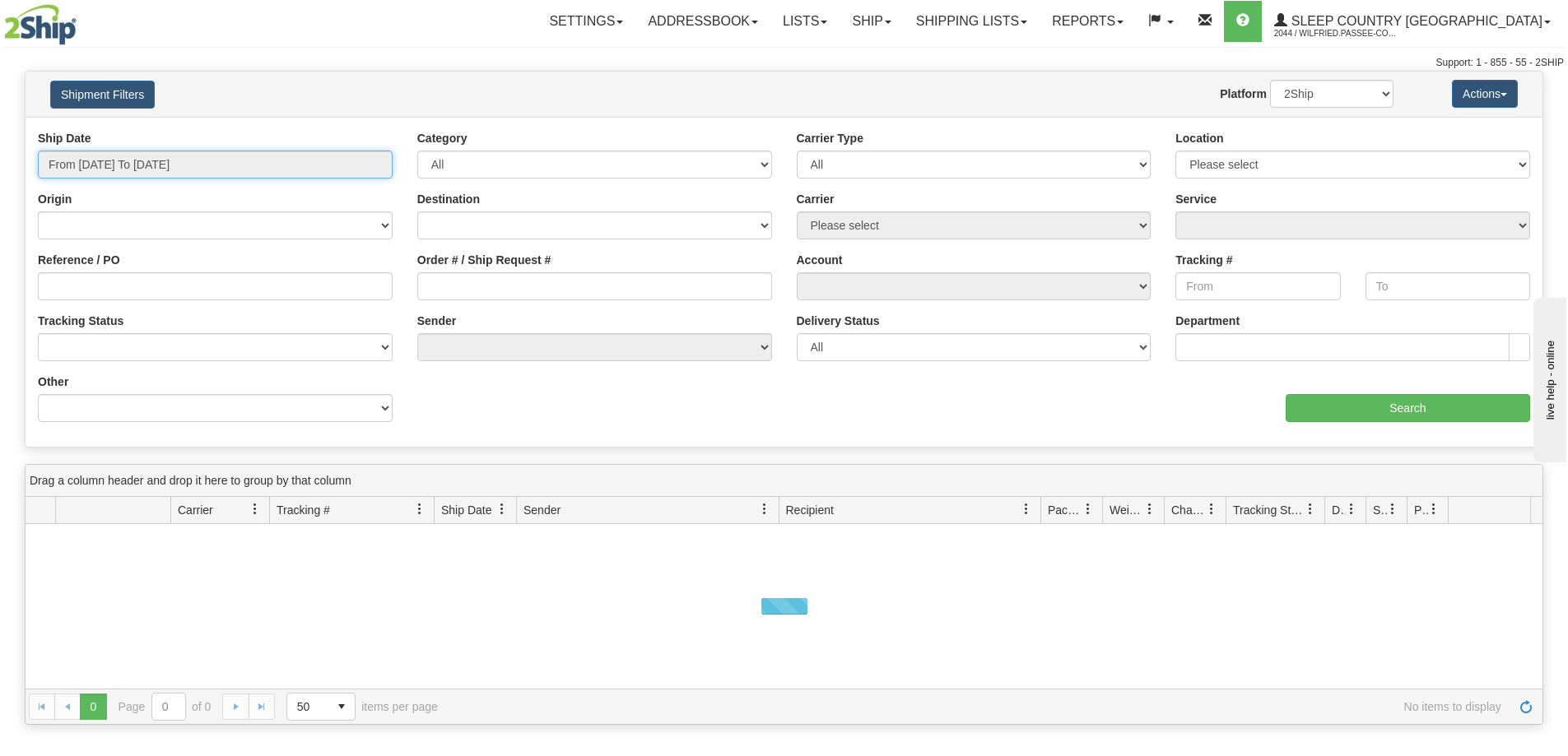
click at [168, 160] on input "From [DATE] To [DATE]" at bounding box center [215, 164] width 354 height 28
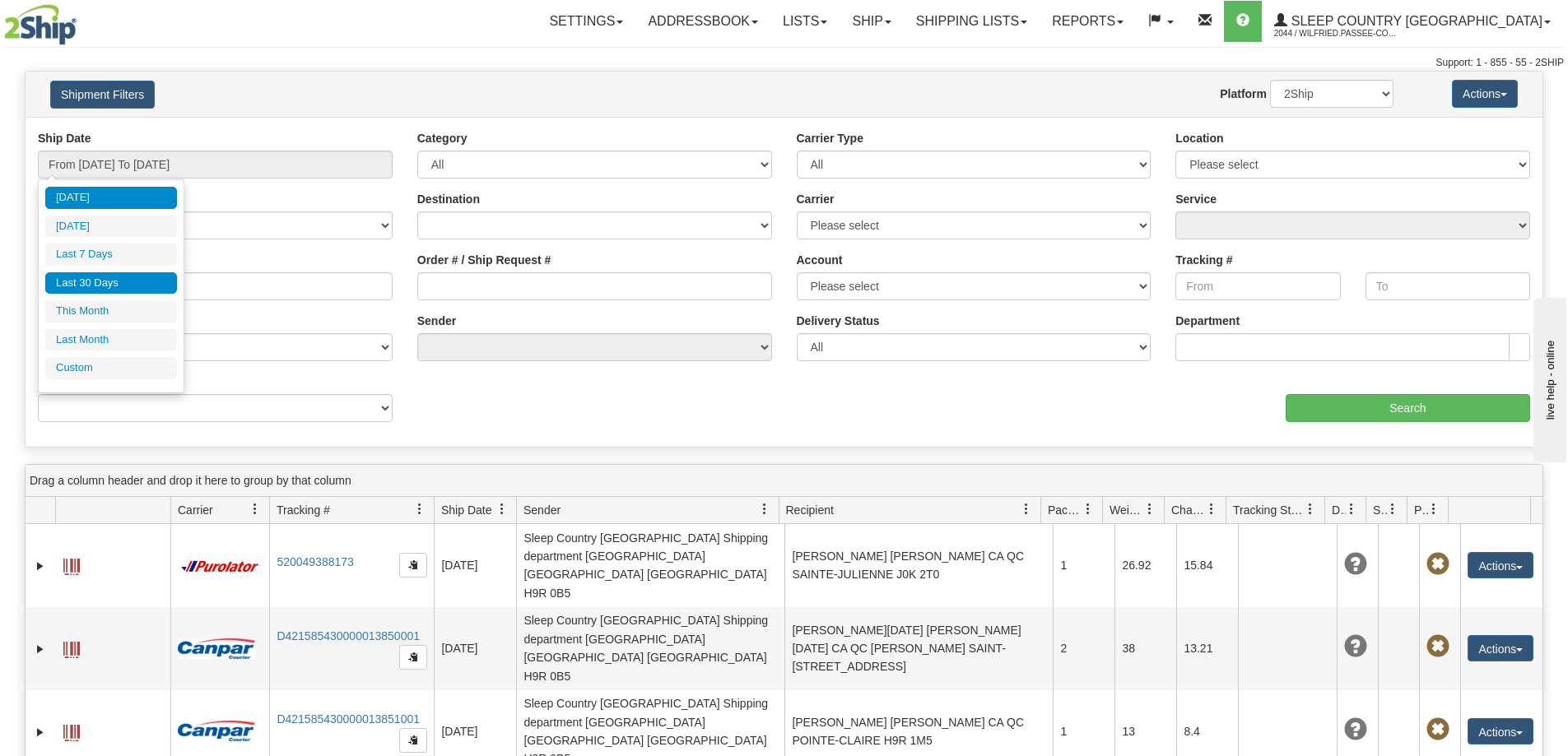
click at [122, 282] on li "Last 30 Days" at bounding box center [111, 283] width 132 height 22
type input "From 08/13/2025 To 09/11/2025"
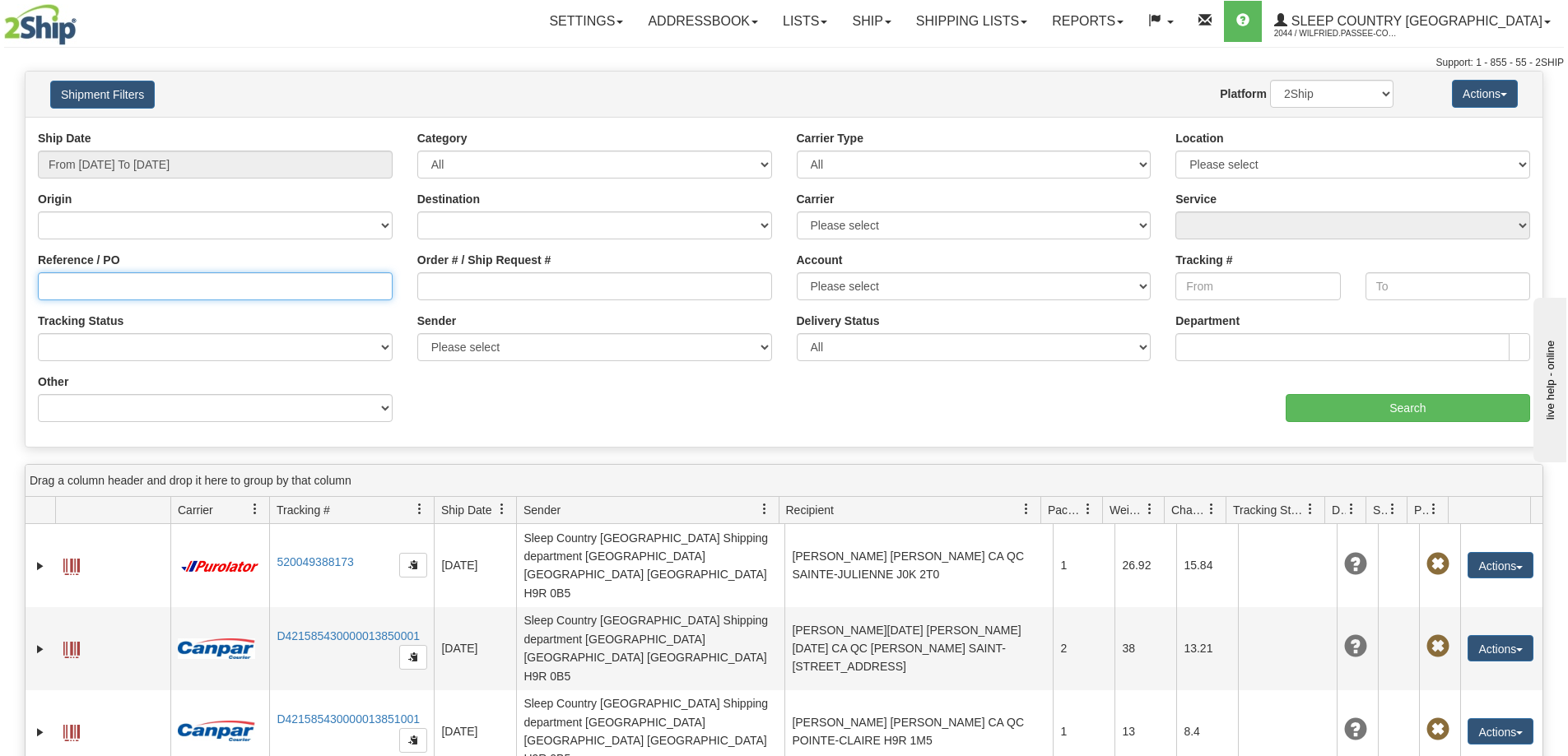
click at [130, 283] on input "Reference / PO" at bounding box center [215, 286] width 354 height 28
paste input "9000I058436"
type input "9000I058436"
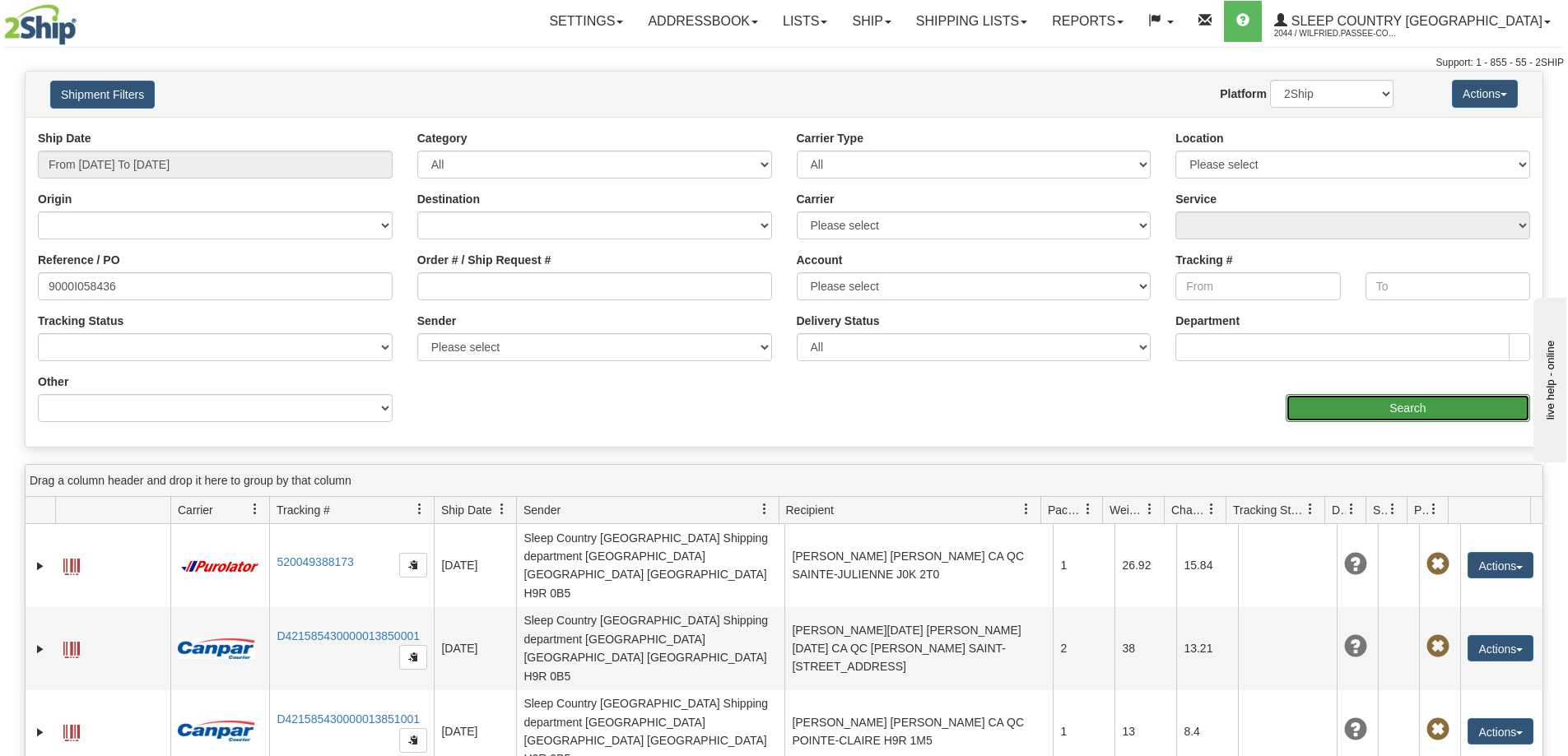
click at [1458, 410] on input "Search" at bounding box center [1408, 408] width 244 height 28
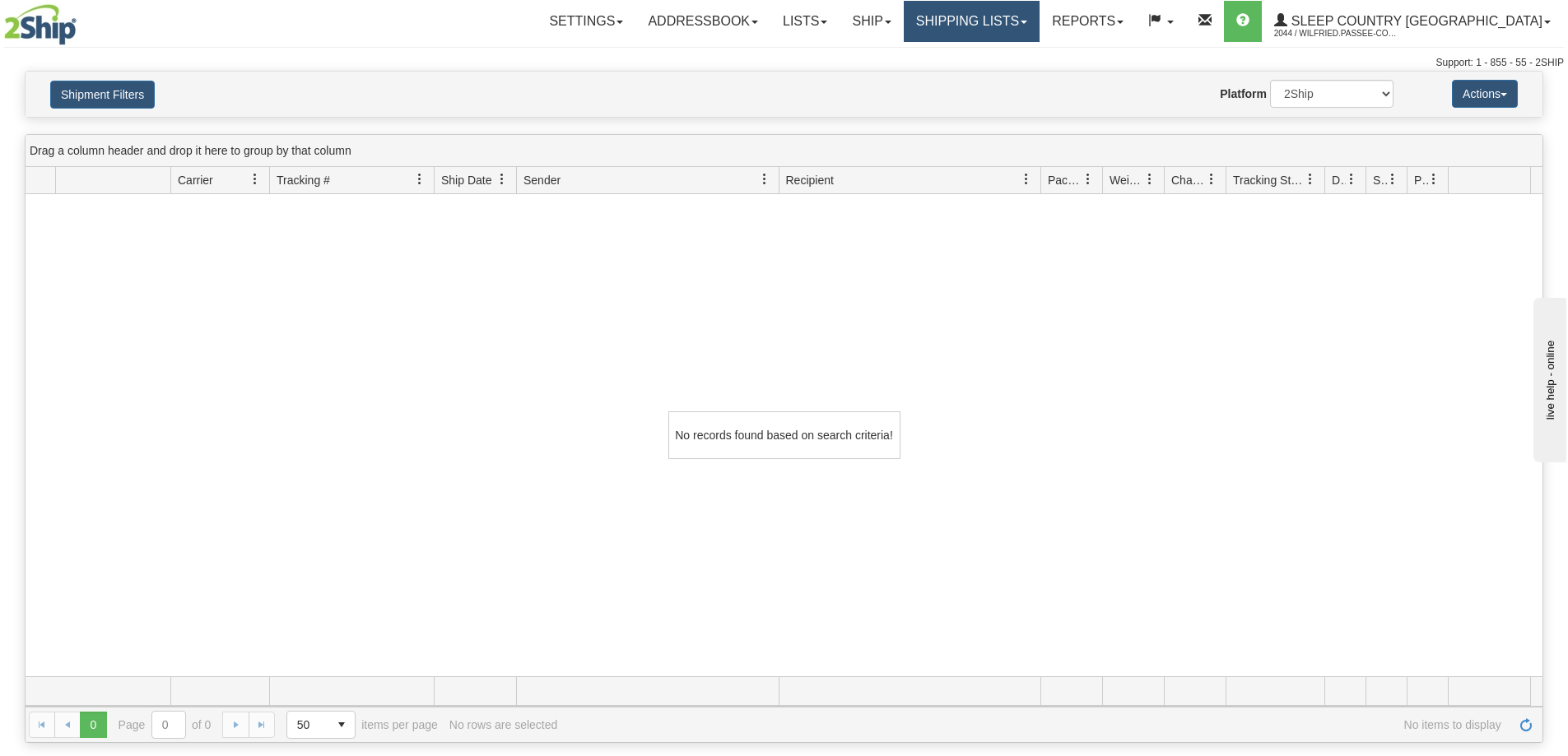
click at [1040, 13] on link "Shipping lists" at bounding box center [972, 21] width 136 height 41
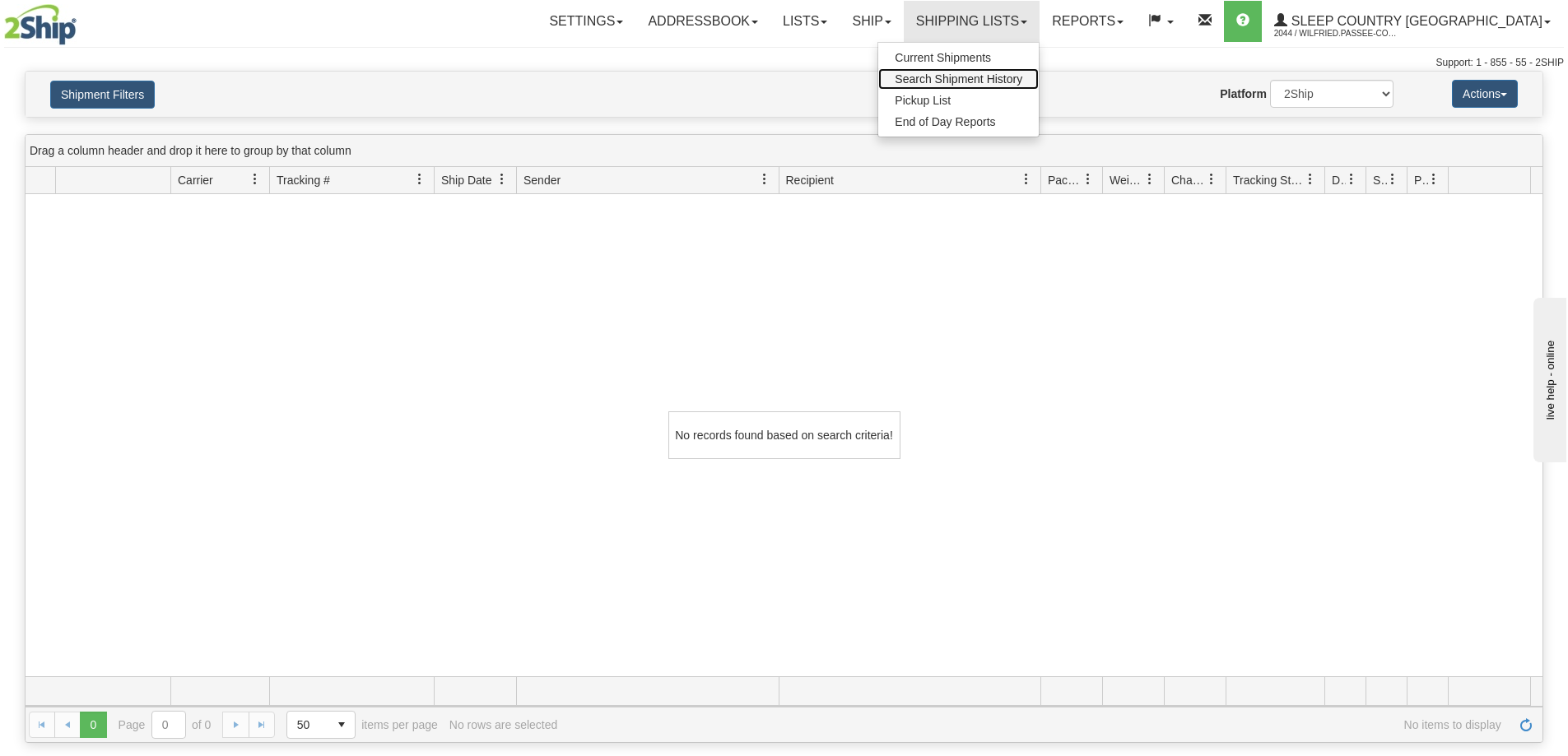
click at [1022, 76] on span "Search Shipment History" at bounding box center [958, 79] width 128 height 13
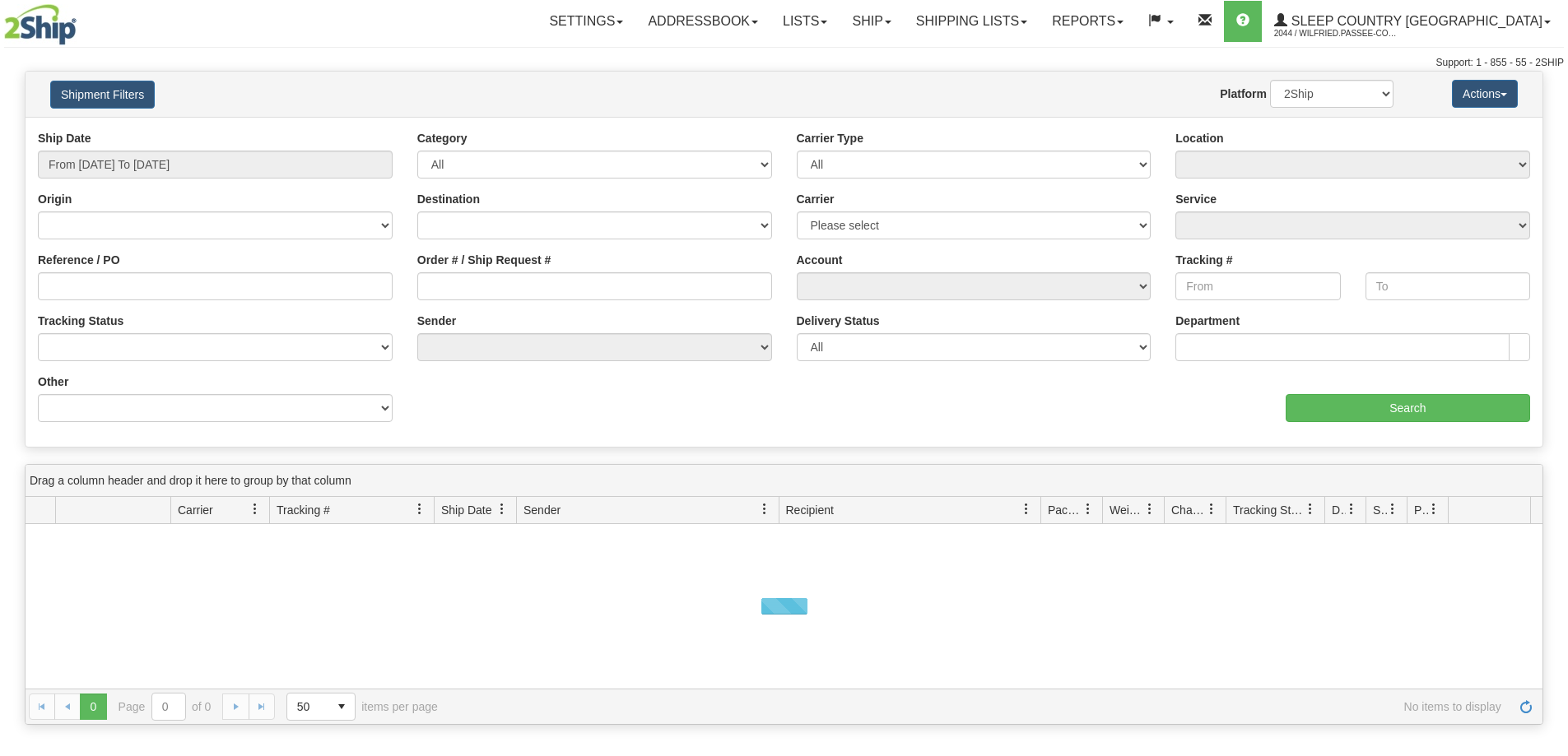
click at [429, 21] on div "Settings Shipping Preferences Fields Preferences New Addressbook Recipients" at bounding box center [920, 21] width 1285 height 41
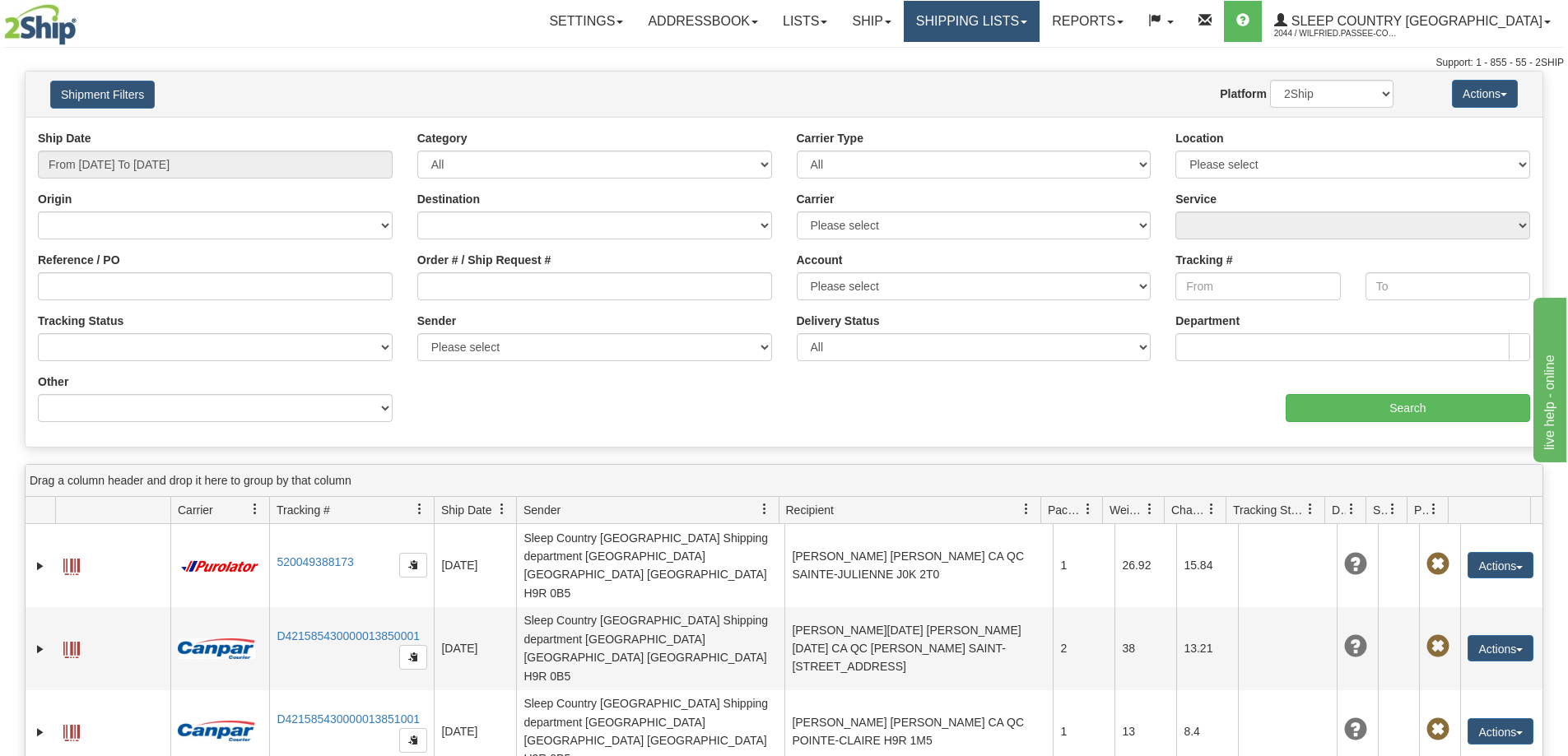
drag, startPoint x: 1052, startPoint y: 18, endPoint x: 1047, endPoint y: 62, distance: 44.3
click at [1040, 18] on link "Shipping lists" at bounding box center [972, 21] width 136 height 41
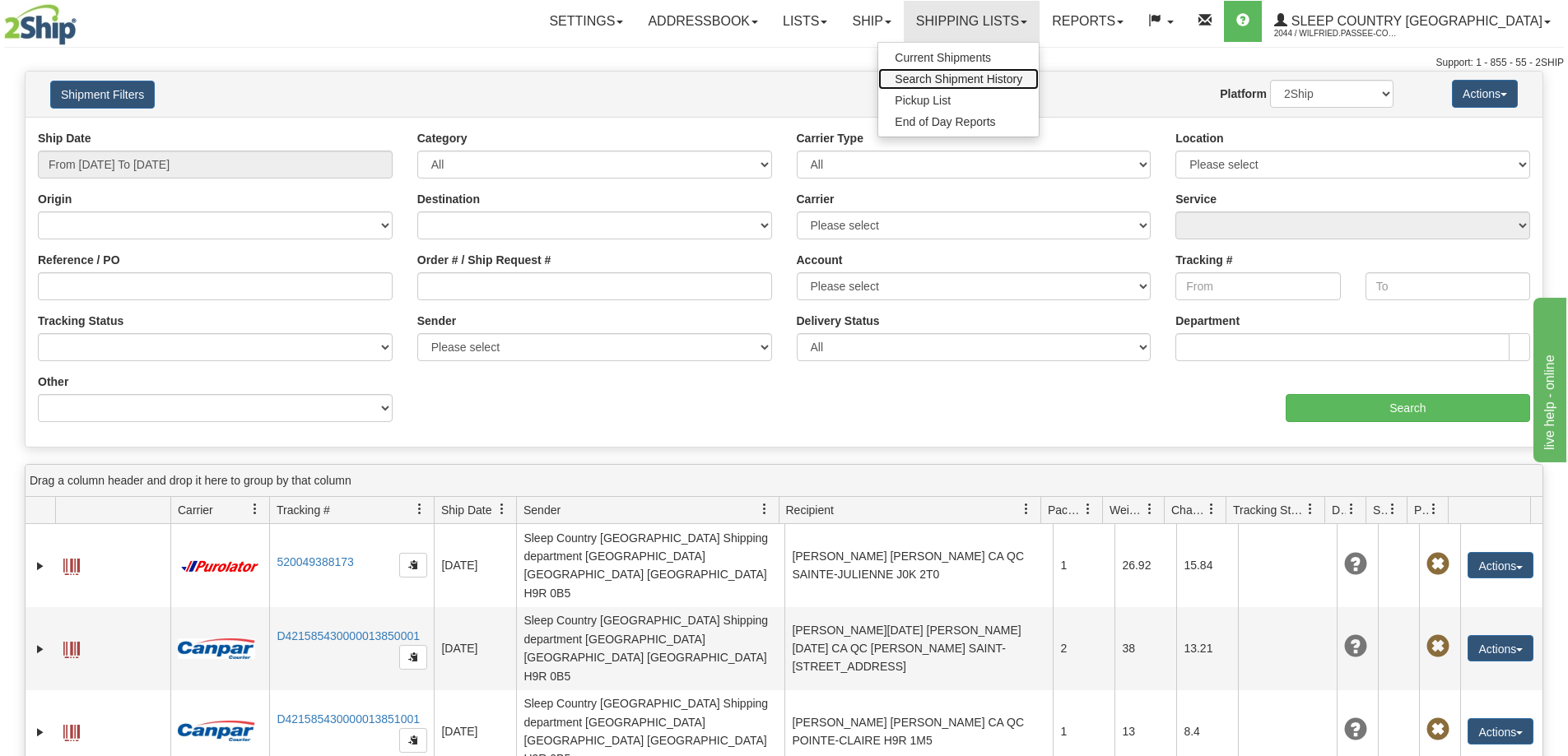
click at [1022, 76] on span "Search Shipment History" at bounding box center [958, 79] width 128 height 13
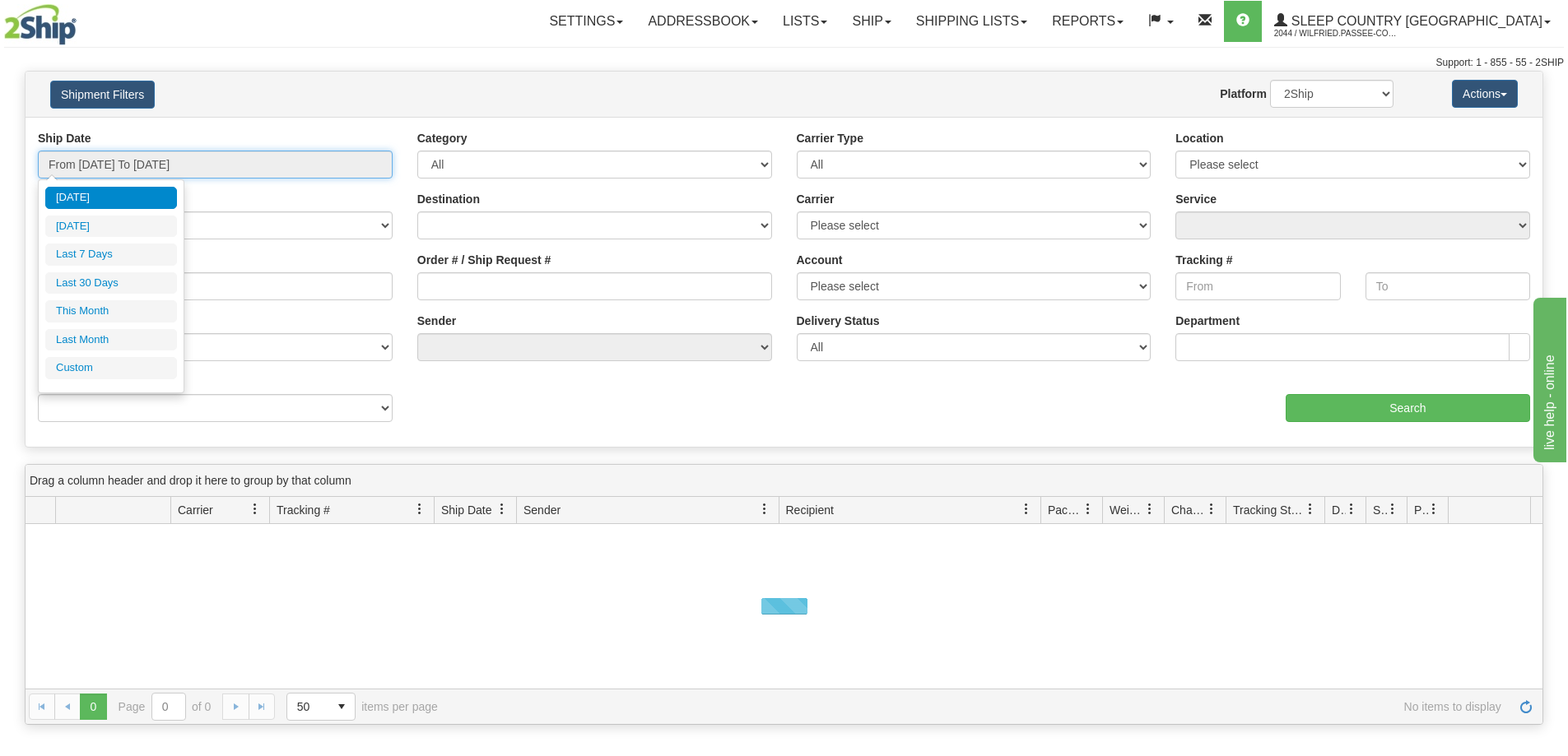
drag, startPoint x: 187, startPoint y: 162, endPoint x: 167, endPoint y: 197, distance: 40.3
click at [187, 162] on input "From [DATE] To [DATE]" at bounding box center [215, 164] width 354 height 28
drag, startPoint x: 130, startPoint y: 283, endPoint x: 445, endPoint y: 291, distance: 315.1
click at [130, 283] on li "Last 30 Days" at bounding box center [111, 283] width 132 height 22
type input "From [DATE] To [DATE]"
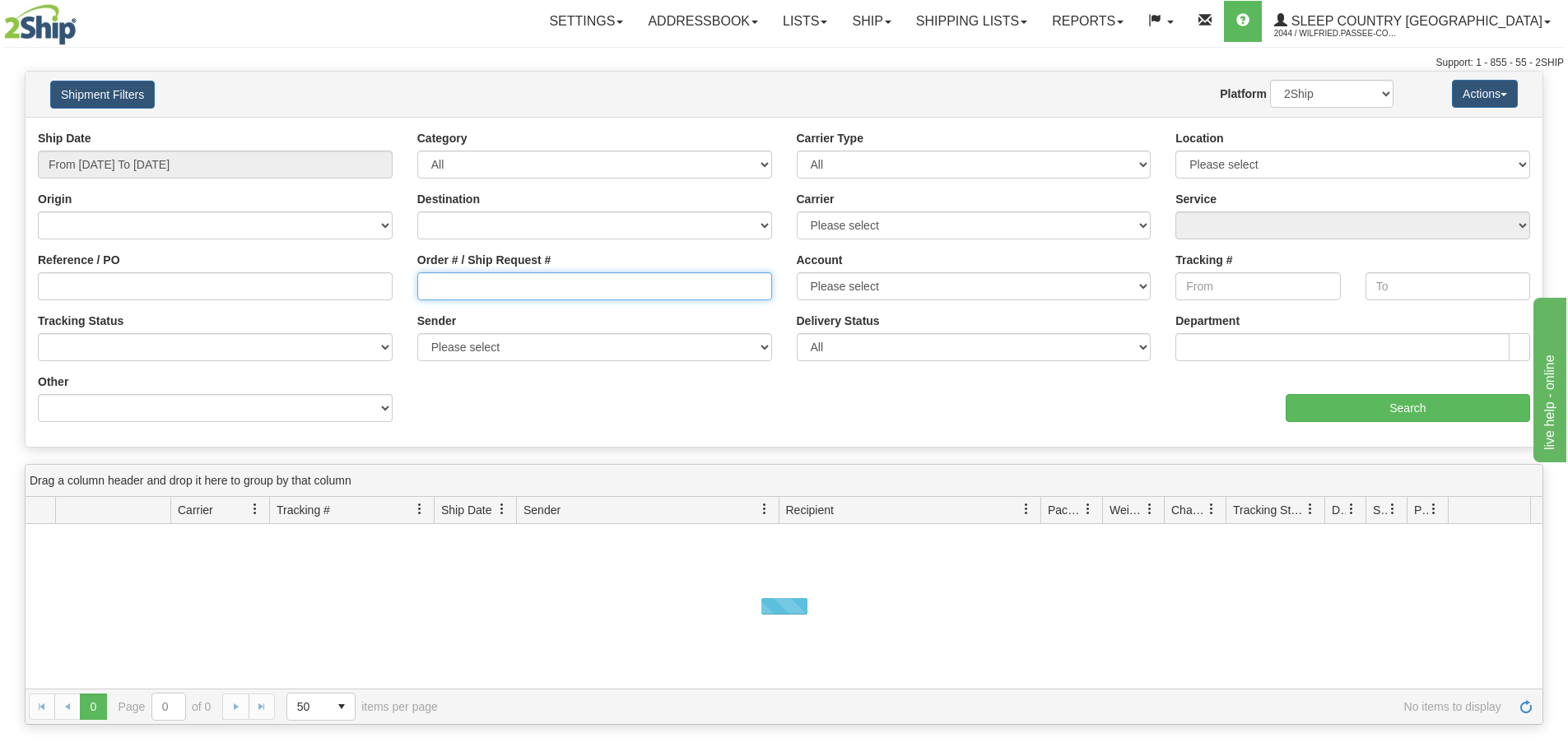
click at [474, 292] on input "Order # / Ship Request #" at bounding box center [594, 286] width 354 height 28
paste input "9000I061690"
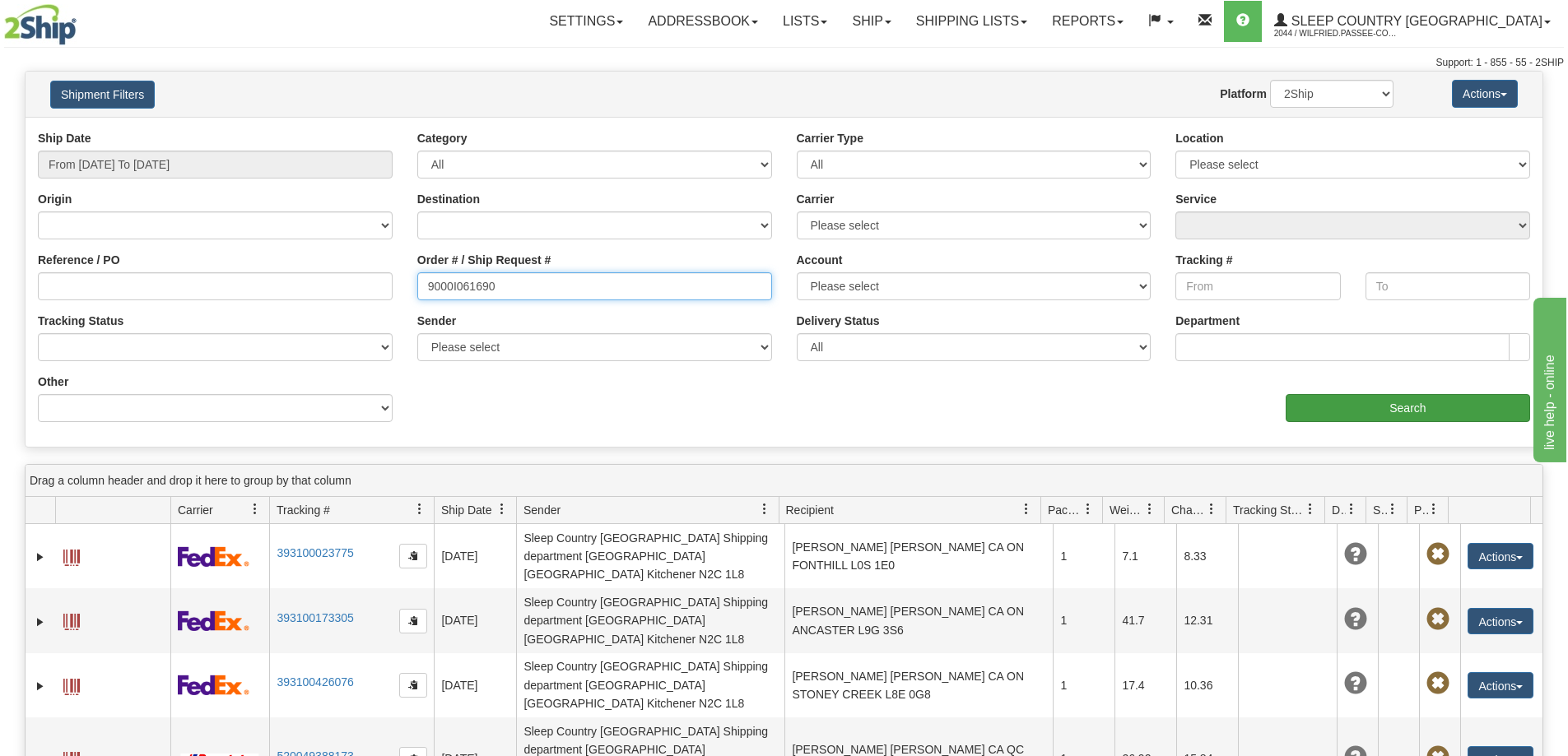
type input "9000I061690"
click at [1405, 409] on input "Search" at bounding box center [1408, 408] width 244 height 28
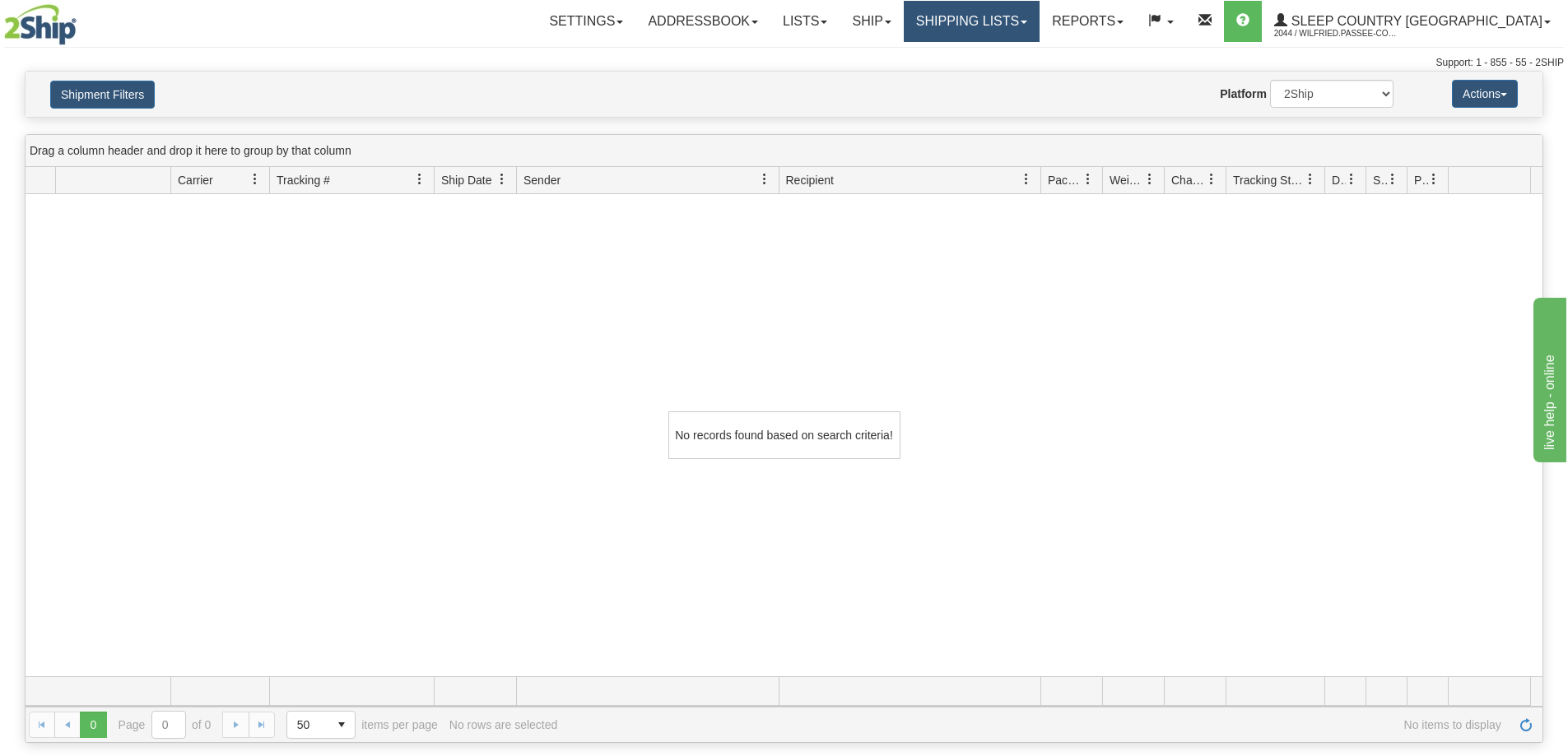
click at [1003, 24] on link "Shipping lists" at bounding box center [972, 21] width 136 height 41
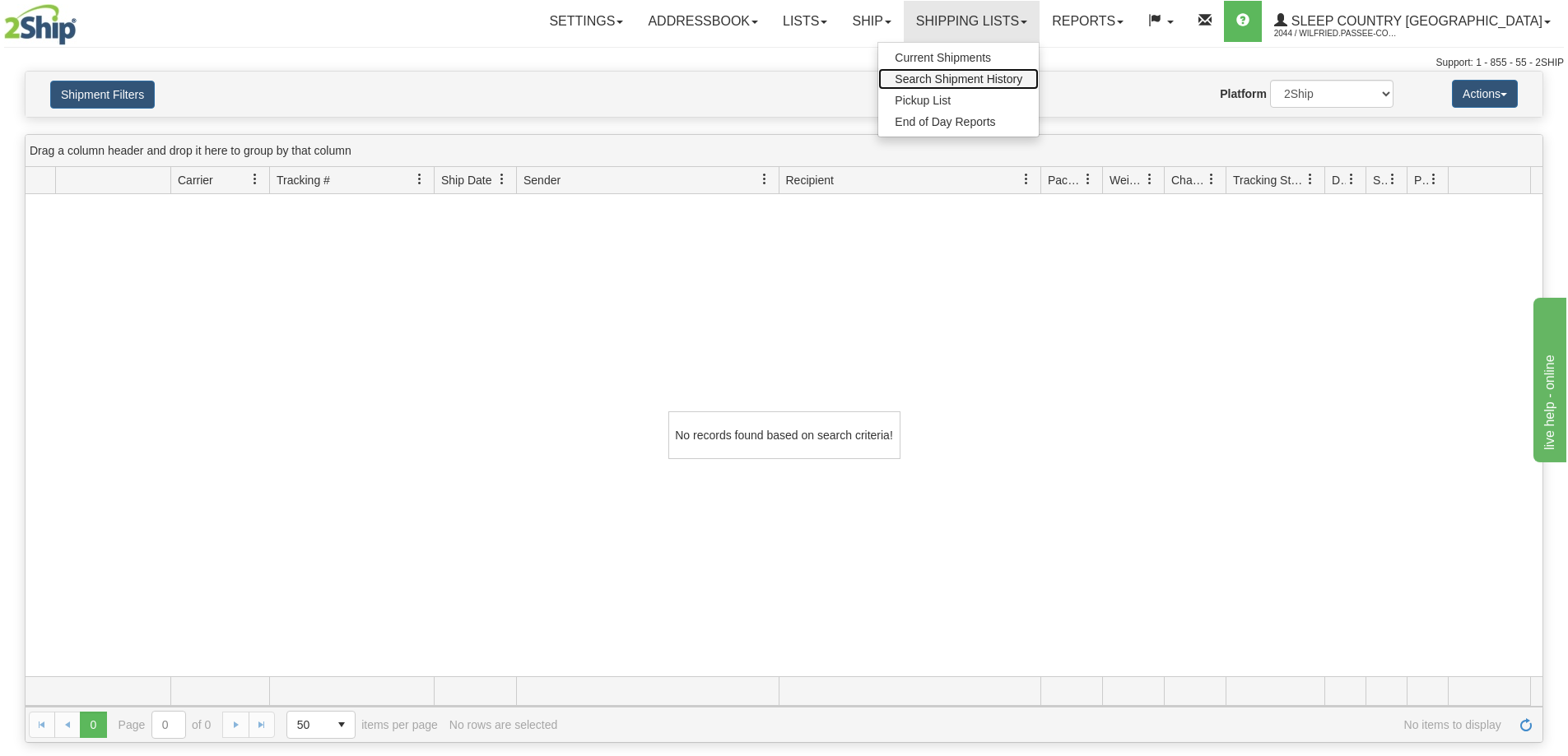
click at [1000, 76] on span "Search Shipment History" at bounding box center [958, 79] width 128 height 13
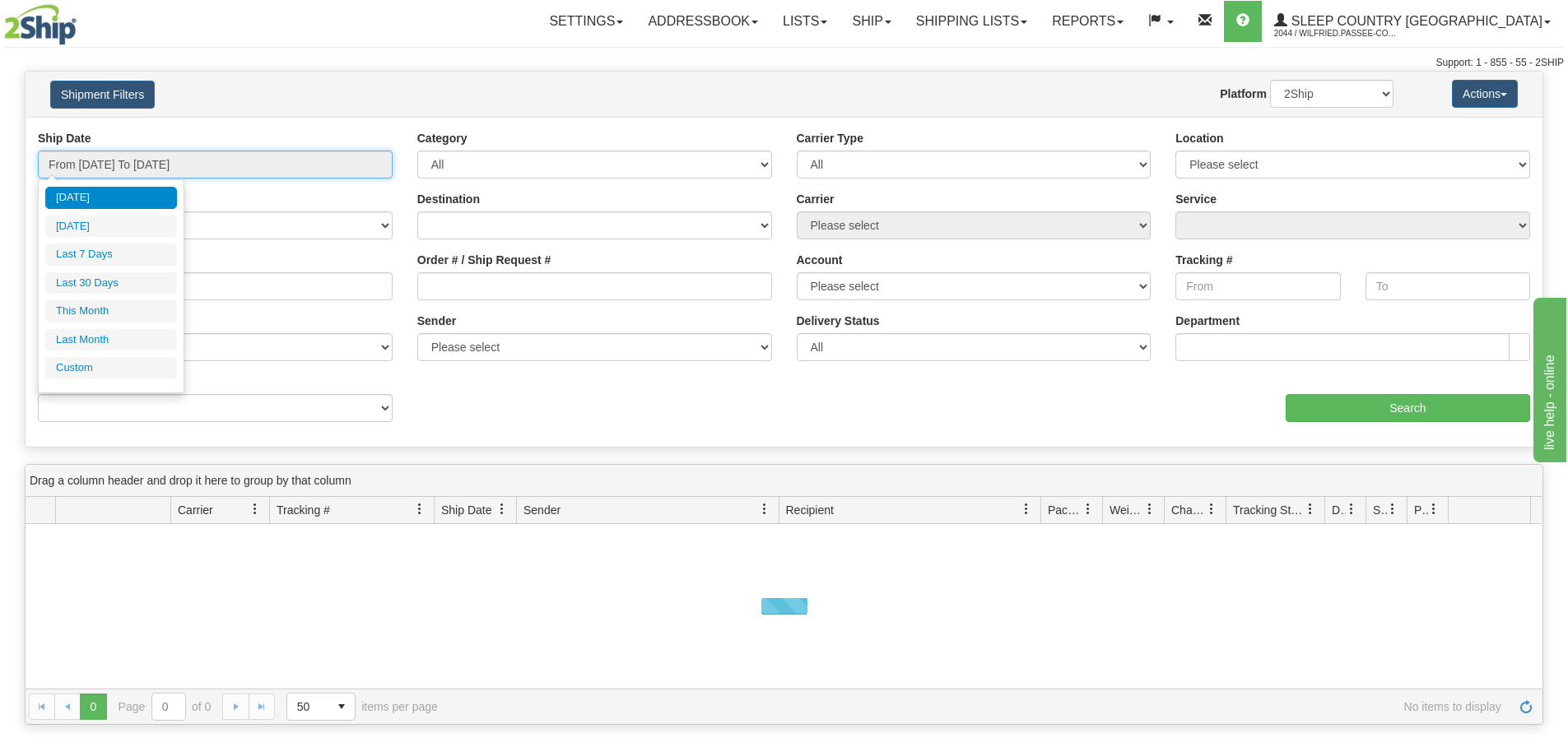
click at [192, 172] on input "From [DATE] To [DATE]" at bounding box center [215, 164] width 354 height 28
click at [122, 280] on li "Last 30 Days" at bounding box center [111, 283] width 132 height 22
type input "From [DATE] To [DATE]"
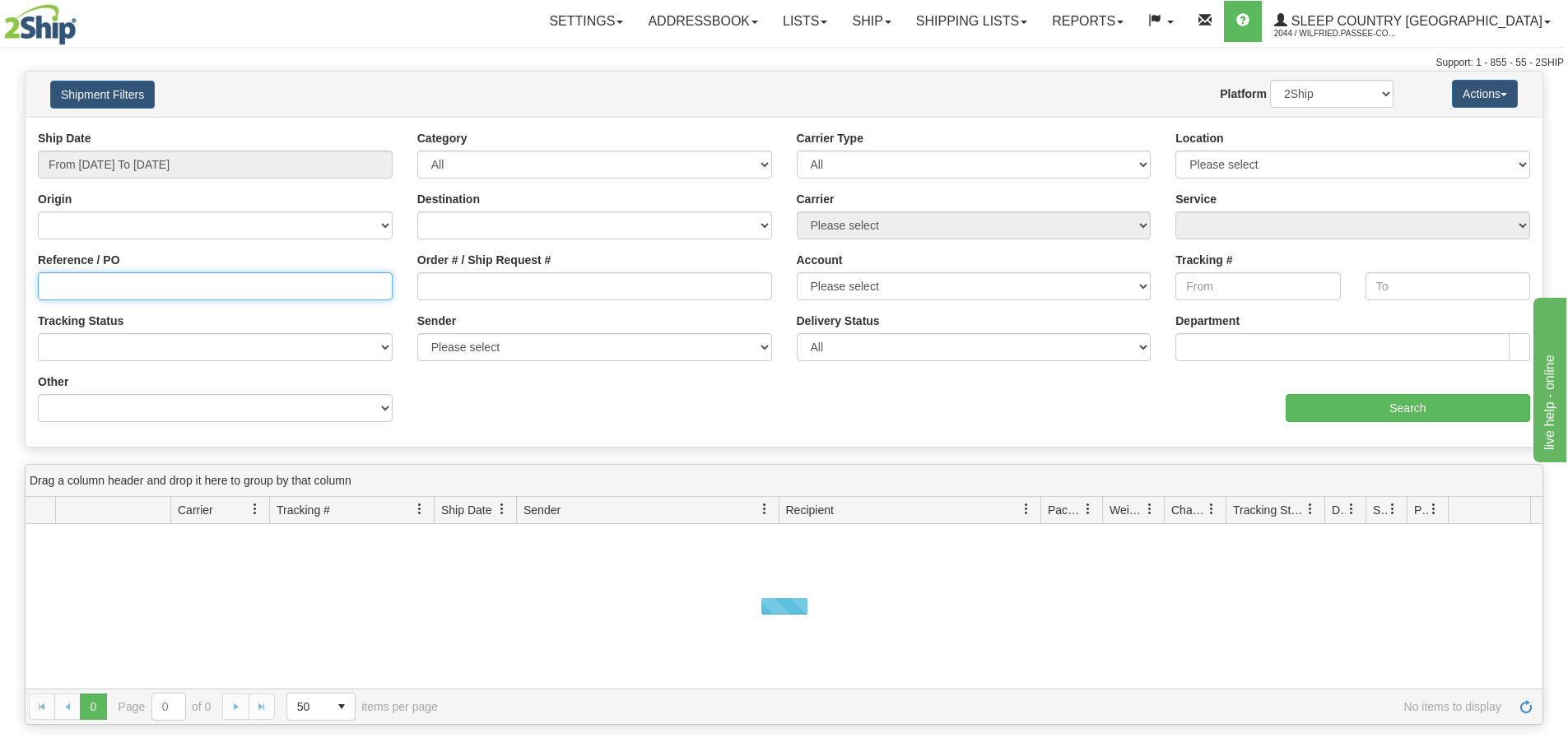
click at [132, 289] on input "Reference / PO" at bounding box center [215, 286] width 354 height 28
paste input "9000I061690"
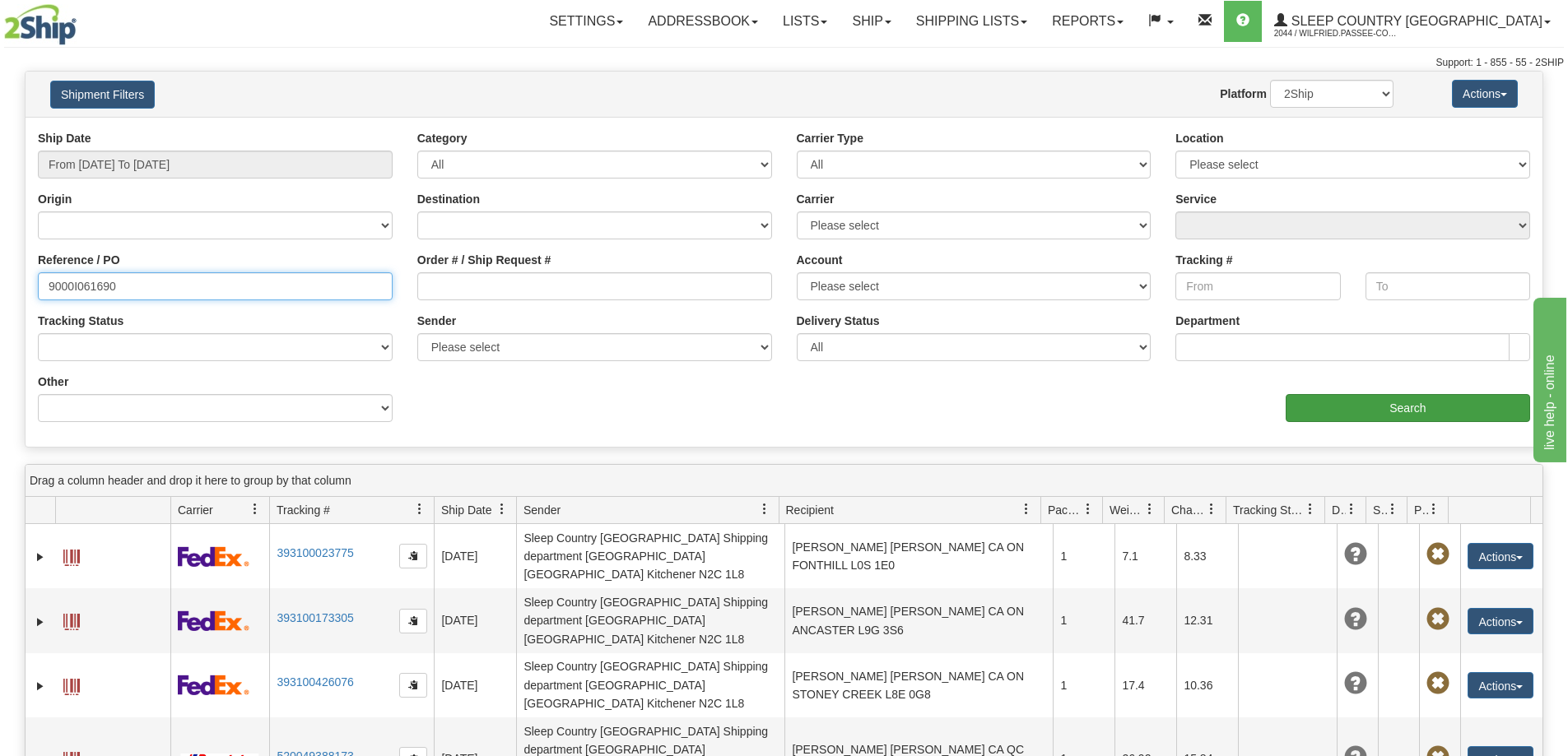
type input "9000I061690"
click at [1325, 404] on input "Search" at bounding box center [1408, 408] width 244 height 28
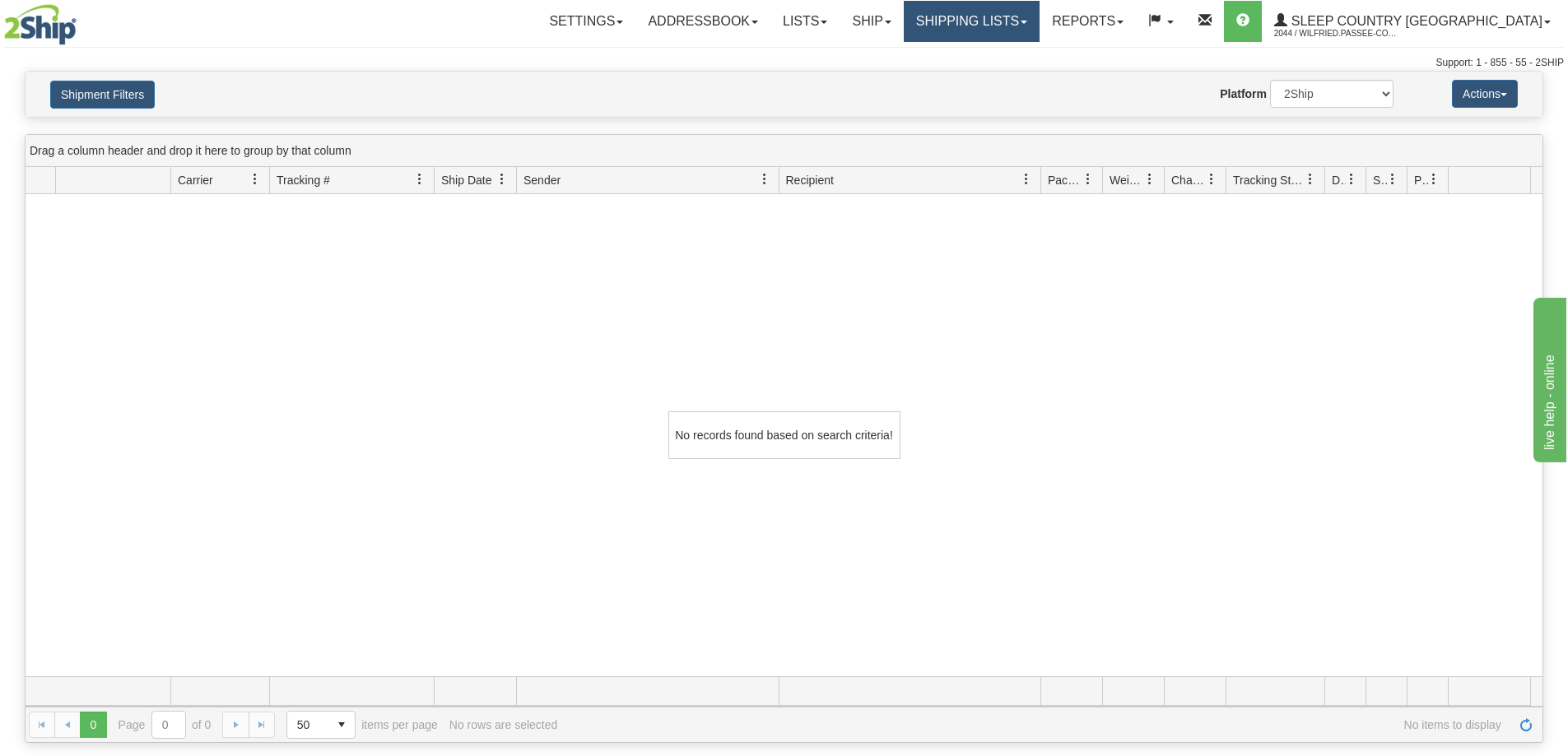
click at [1039, 21] on link "Shipping lists" at bounding box center [972, 21] width 136 height 41
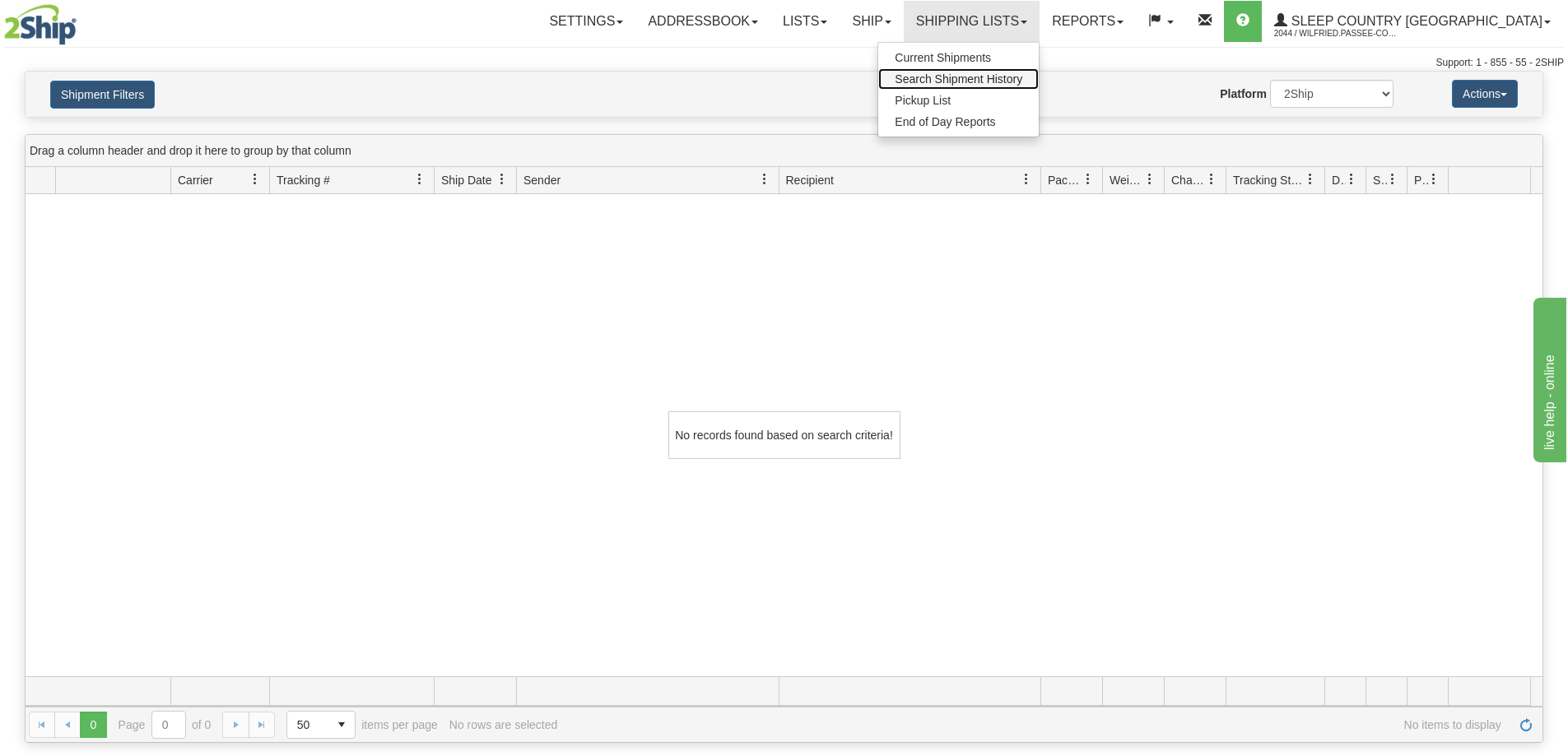
click at [1022, 80] on span "Search Shipment History" at bounding box center [958, 79] width 128 height 13
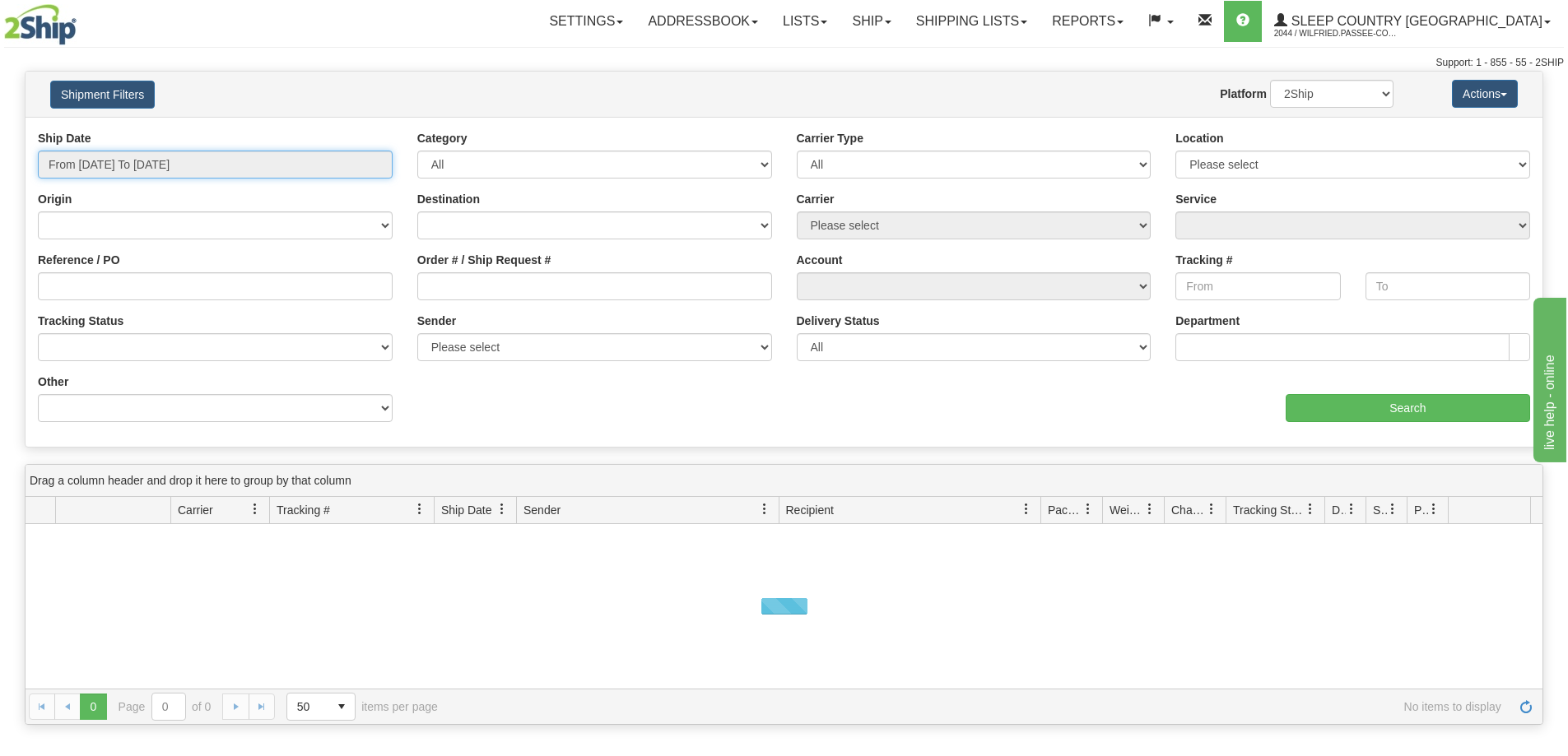
click at [204, 160] on input "From [DATE] To [DATE]" at bounding box center [215, 164] width 354 height 28
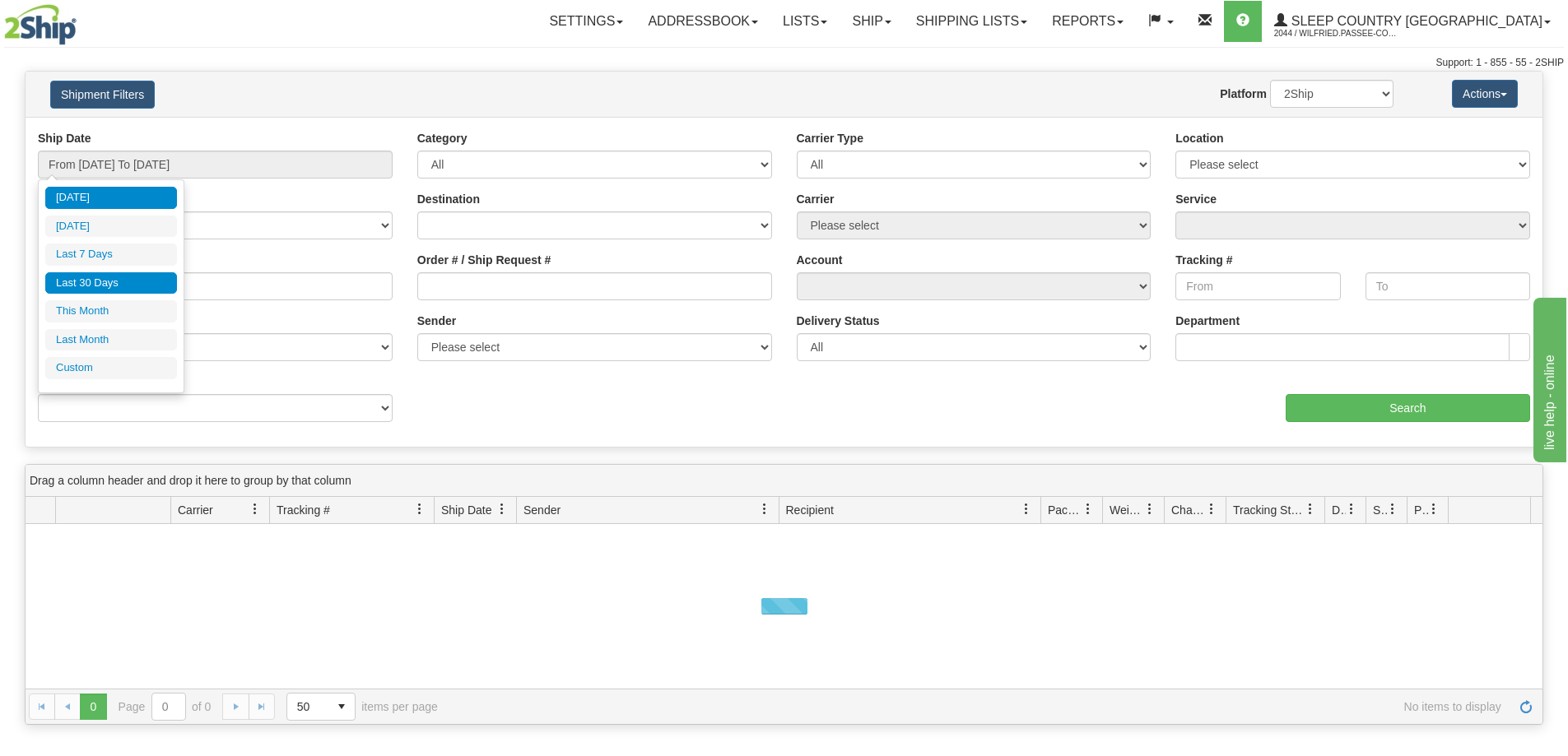
click at [144, 285] on li "Last 30 Days" at bounding box center [111, 283] width 132 height 22
type input "From [DATE] To [DATE]"
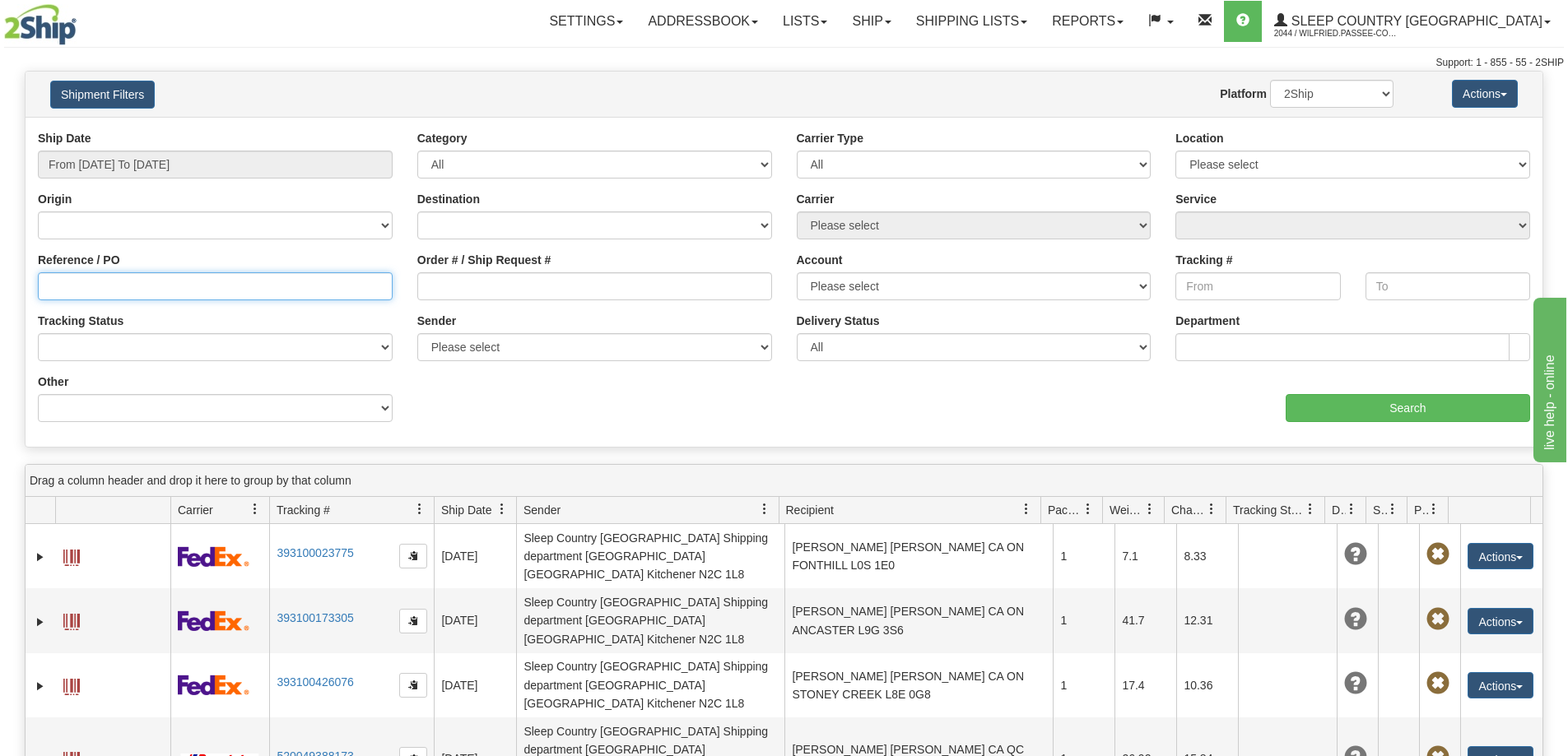
click at [157, 293] on input "Reference / PO" at bounding box center [215, 286] width 354 height 28
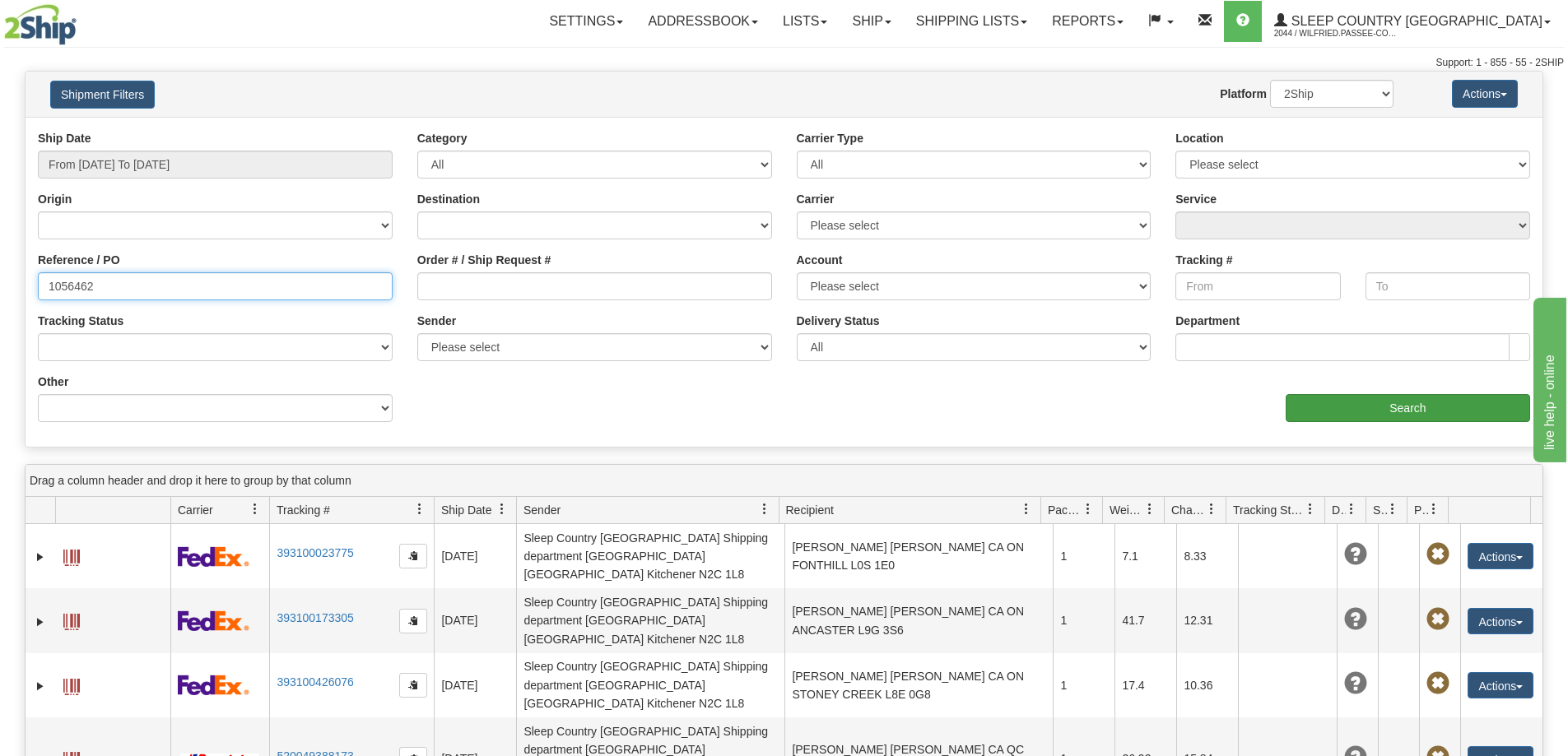
type input "1056462"
click at [1360, 411] on input "Search" at bounding box center [1408, 408] width 244 height 28
